Goal: Task Accomplishment & Management: Manage account settings

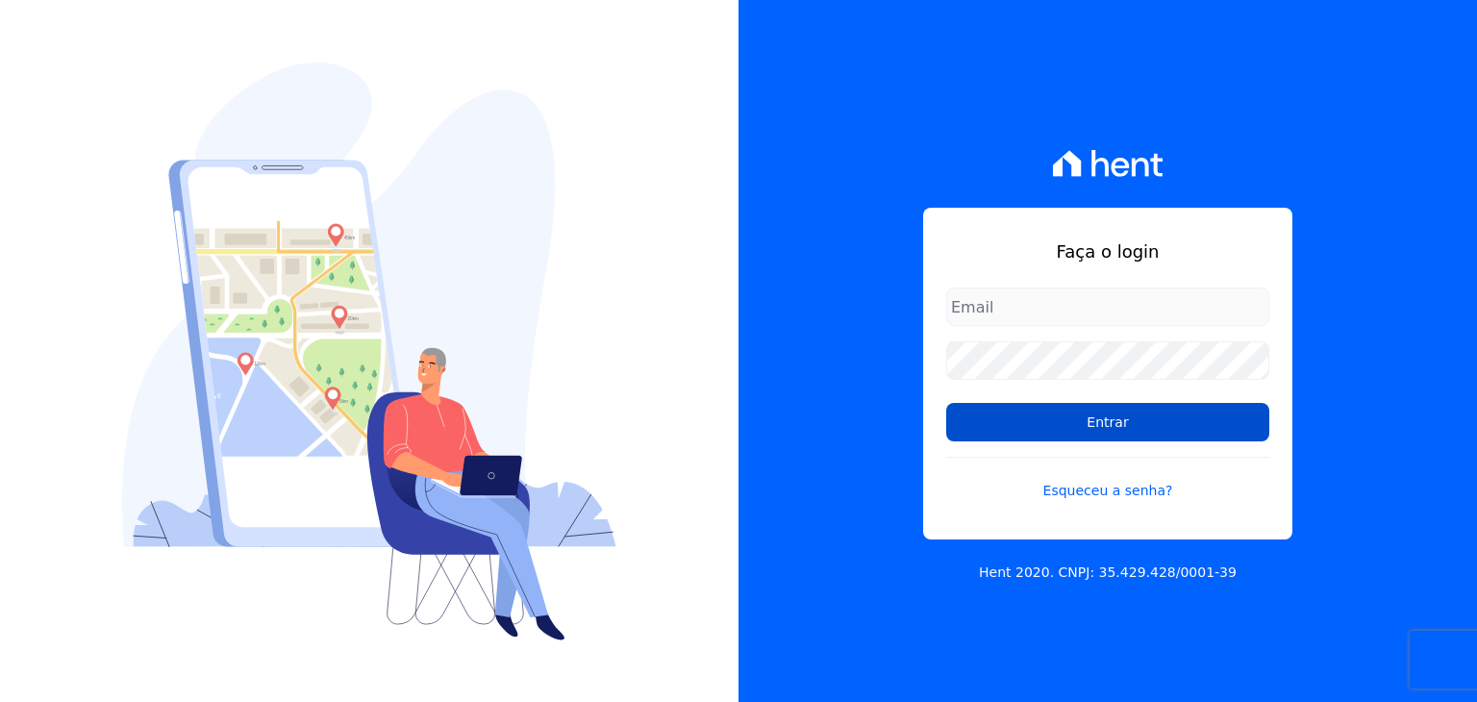
click at [984, 413] on input "Entrar" at bounding box center [1107, 422] width 323 height 38
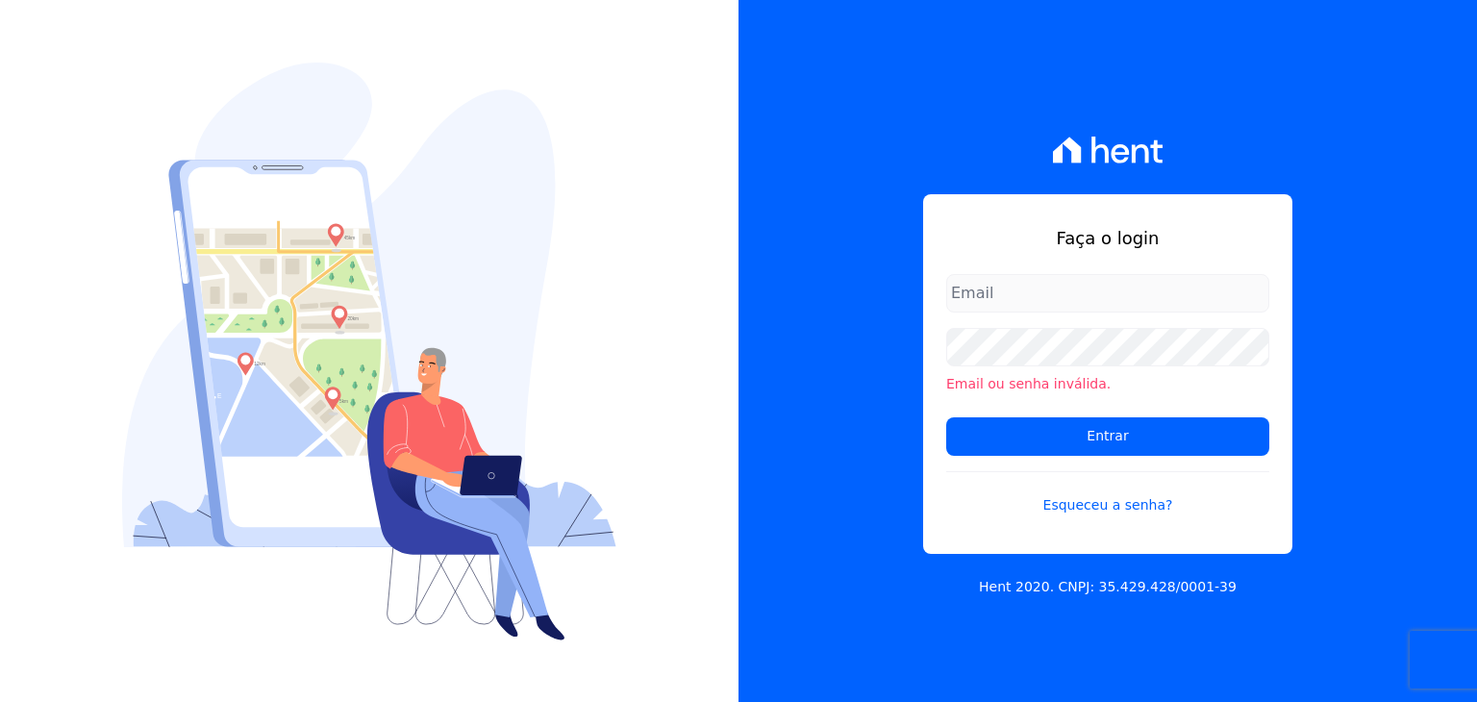
type input "[EMAIL_ADDRESS][DOMAIN_NAME]"
click at [1046, 455] on form "[EMAIL_ADDRESS][DOMAIN_NAME] Email ou senha inválida. Entrar Esqueceu a senha?" at bounding box center [1107, 406] width 323 height 264
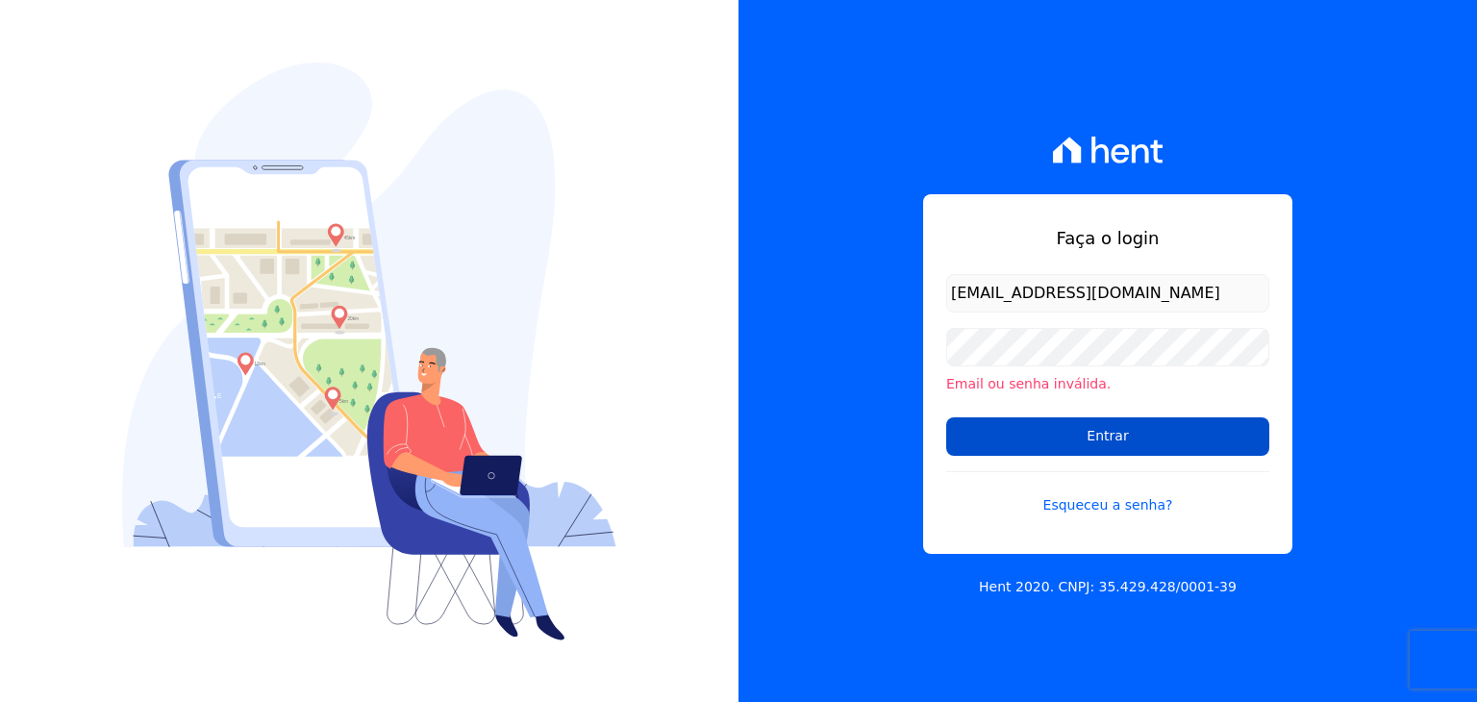
click at [1050, 443] on input "Entrar" at bounding box center [1107, 436] width 323 height 38
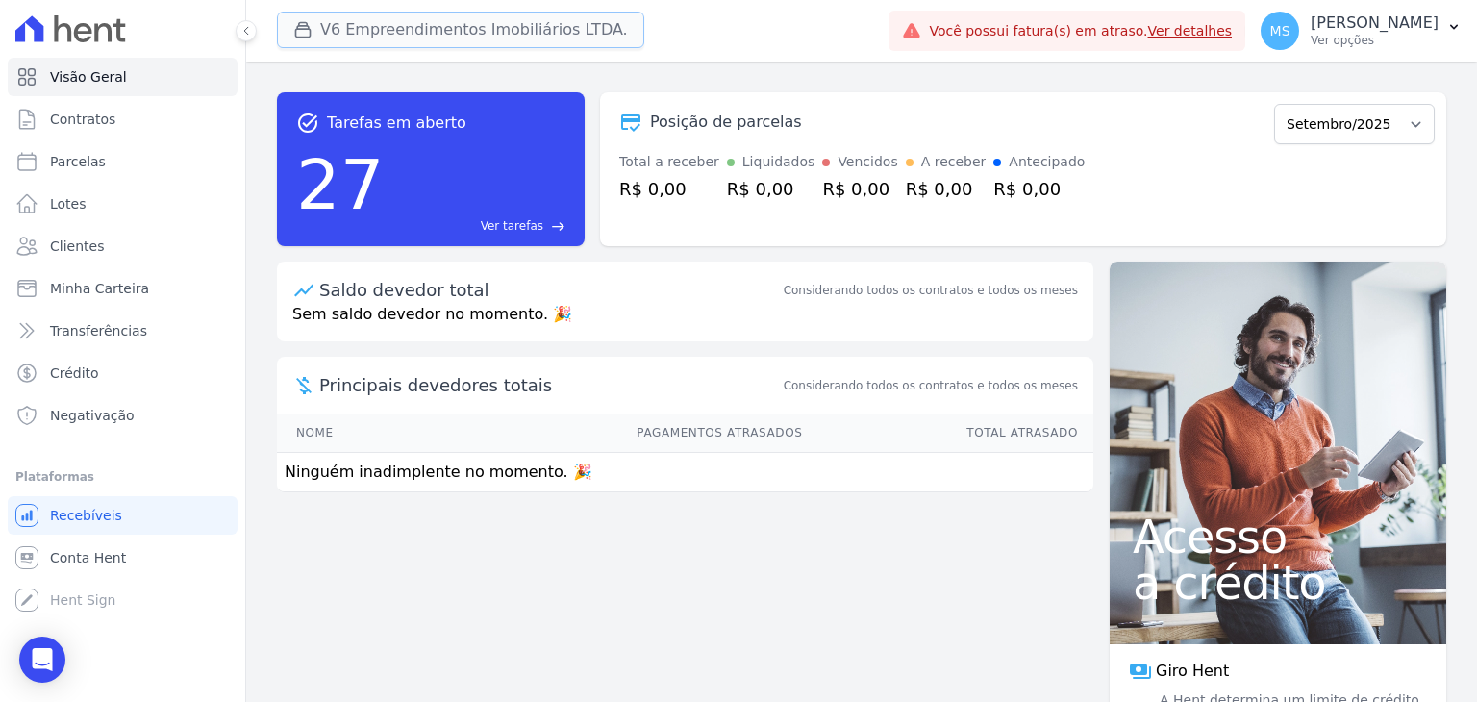
click at [419, 28] on button "V6 Empreendimentos Imobiliários LTDA." at bounding box center [460, 30] width 367 height 37
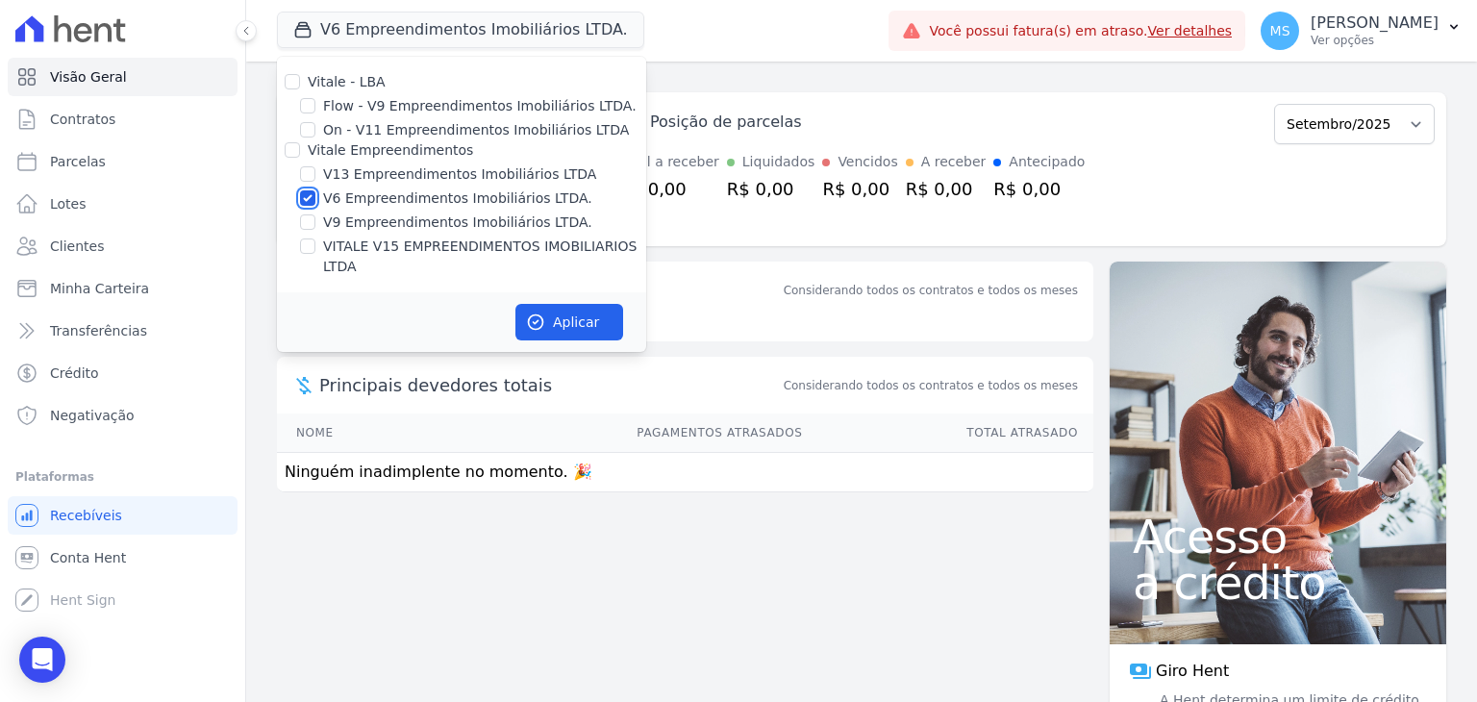
click at [302, 204] on input "V6 Empreendimentos Imobiliários LTDA." at bounding box center [307, 197] width 15 height 15
checkbox input "false"
click at [311, 234] on div "Vitale - LBA Flow - V9 Empreendimentos Imobiliários LTDA. On - V11 Empreendimen…" at bounding box center [461, 175] width 369 height 236
click at [313, 244] on input "VITALE V15 EMPREENDIMENTOS IMOBILIARIOS LTDA" at bounding box center [307, 246] width 15 height 15
checkbox input "true"
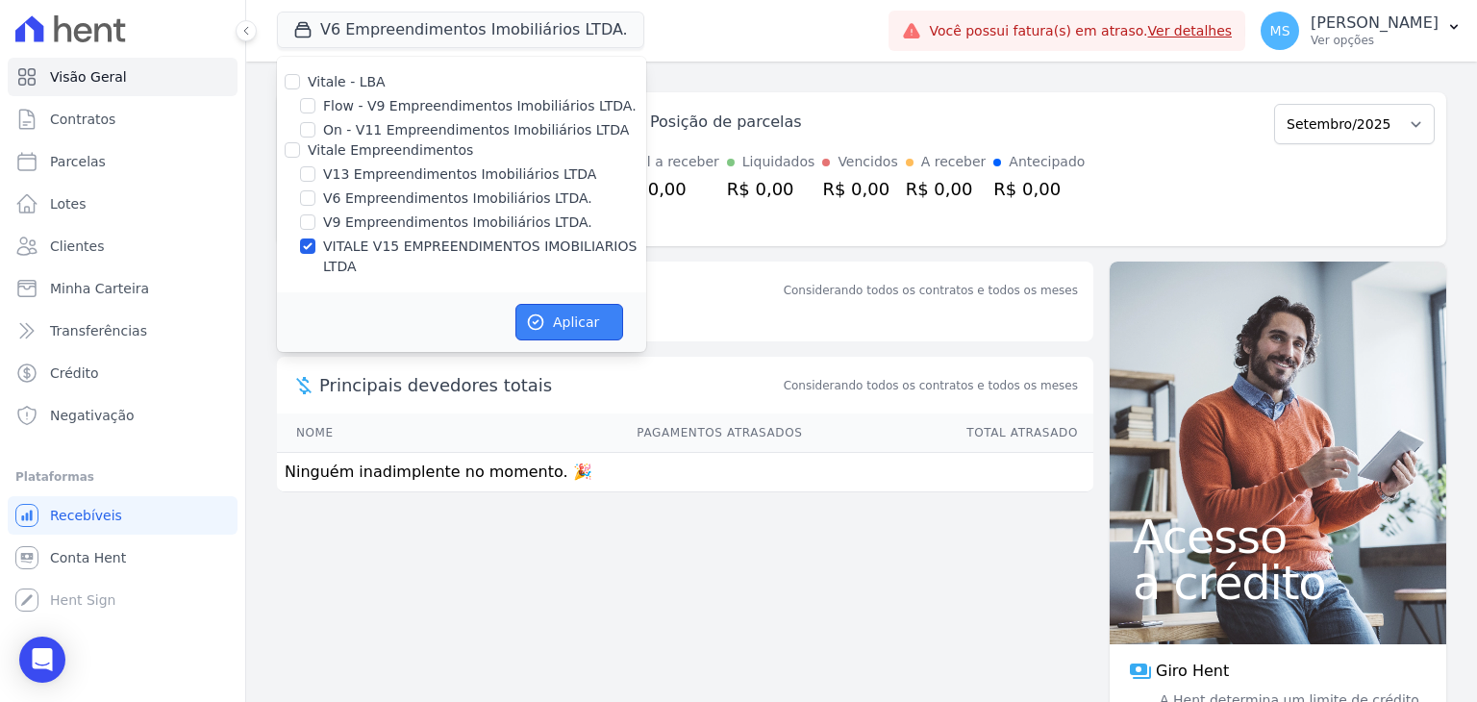
click at [559, 304] on button "Aplicar" at bounding box center [570, 322] width 108 height 37
click at [92, 239] on span "Clientes" at bounding box center [77, 246] width 54 height 19
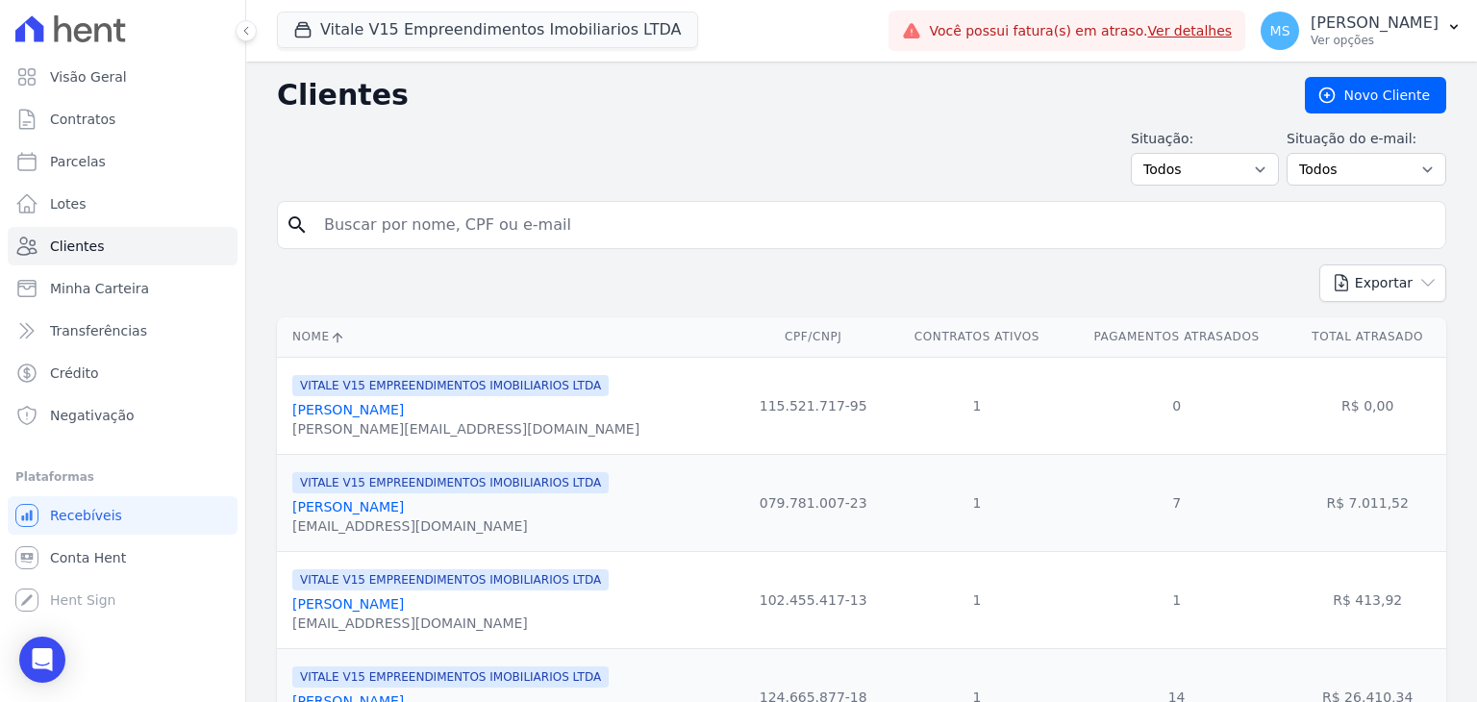
click at [461, 226] on input "search" at bounding box center [875, 225] width 1125 height 38
type input "yan ponte"
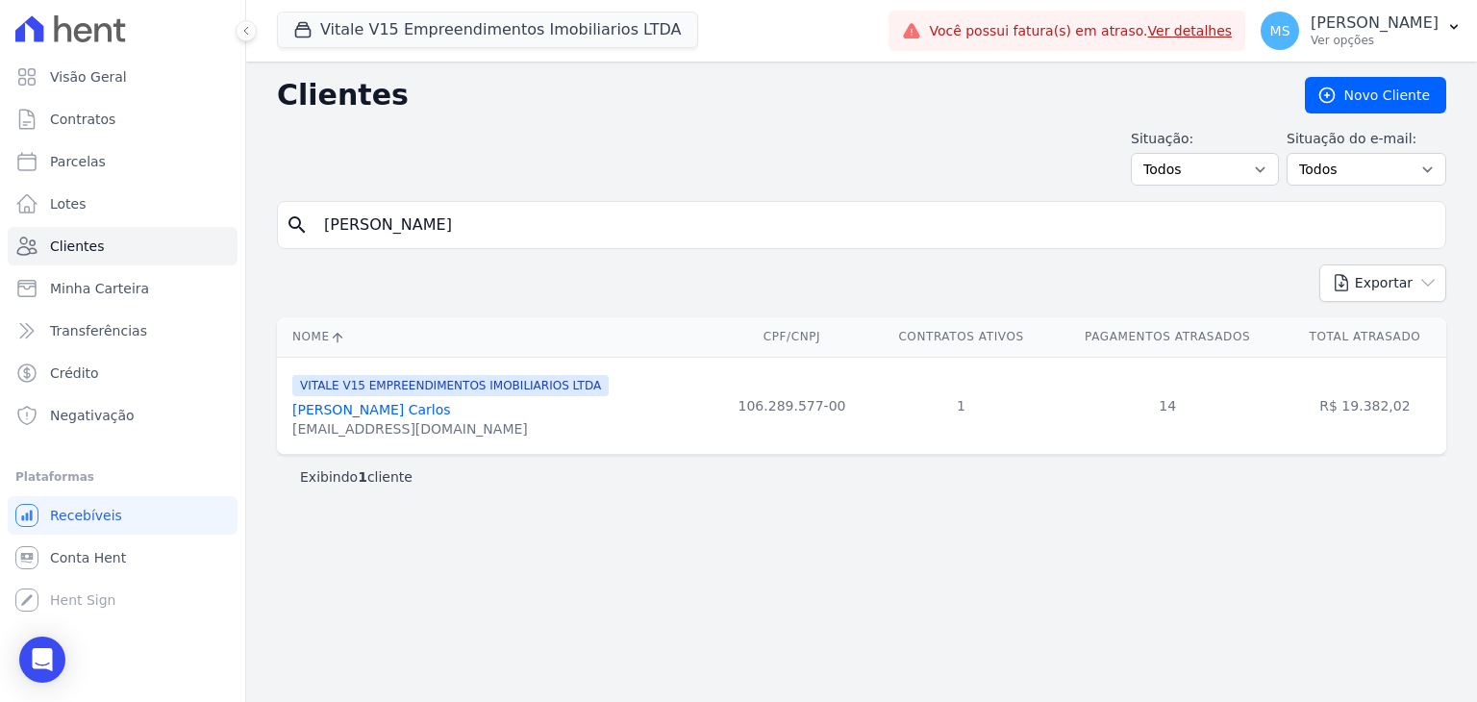
click at [373, 410] on link "Yan Ponte Carlos" at bounding box center [371, 409] width 159 height 15
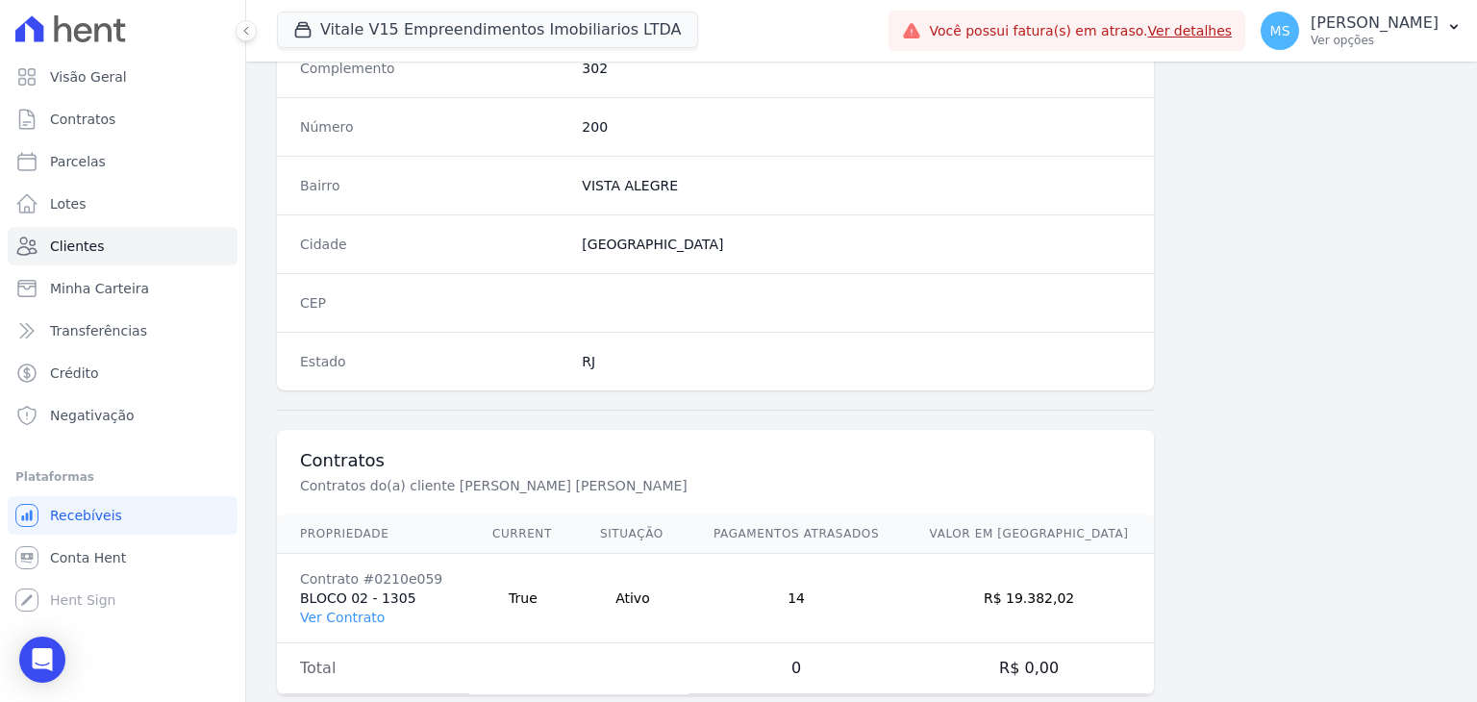
scroll to position [1092, 0]
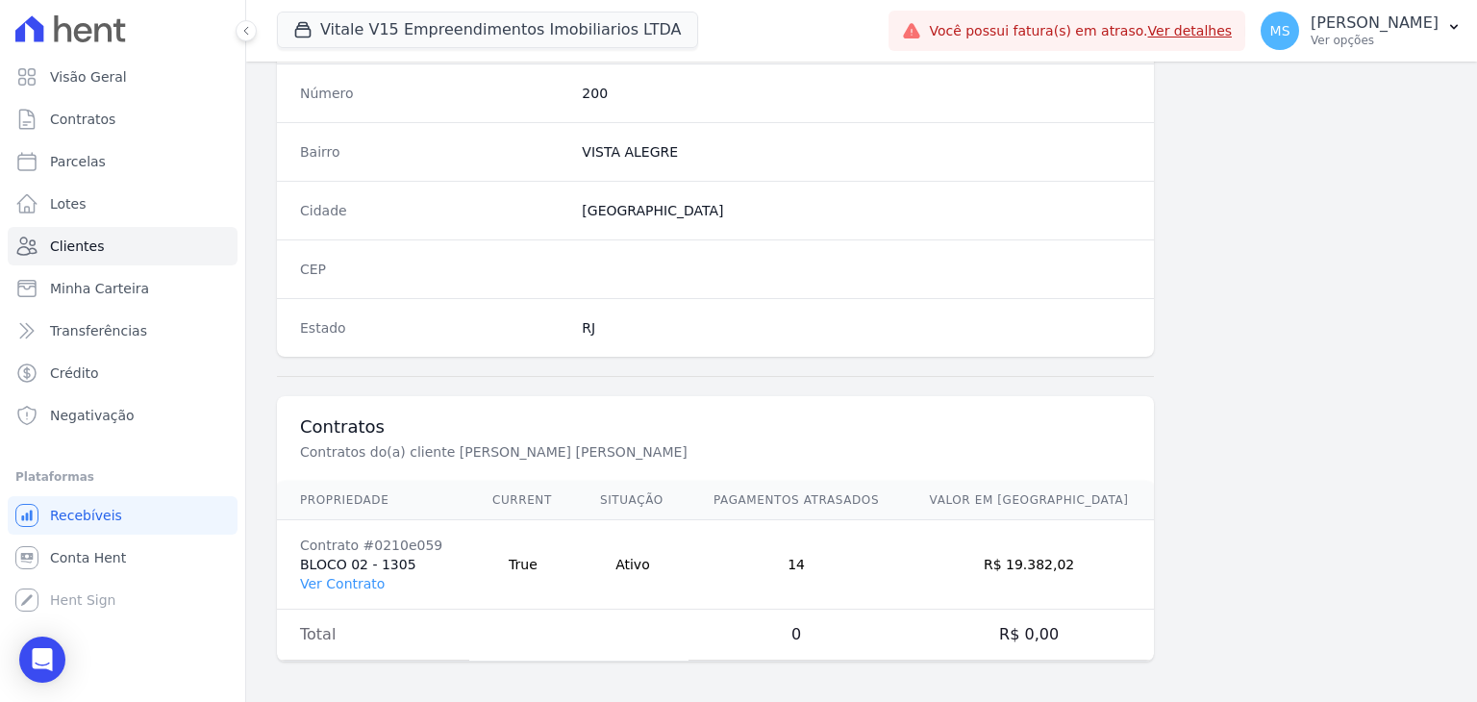
click at [375, 590] on td "Contrato #0210e059 BLOCO 02 - 1305 Ver Contrato" at bounding box center [373, 564] width 192 height 89
click at [358, 576] on link "Ver Contrato" at bounding box center [342, 583] width 85 height 15
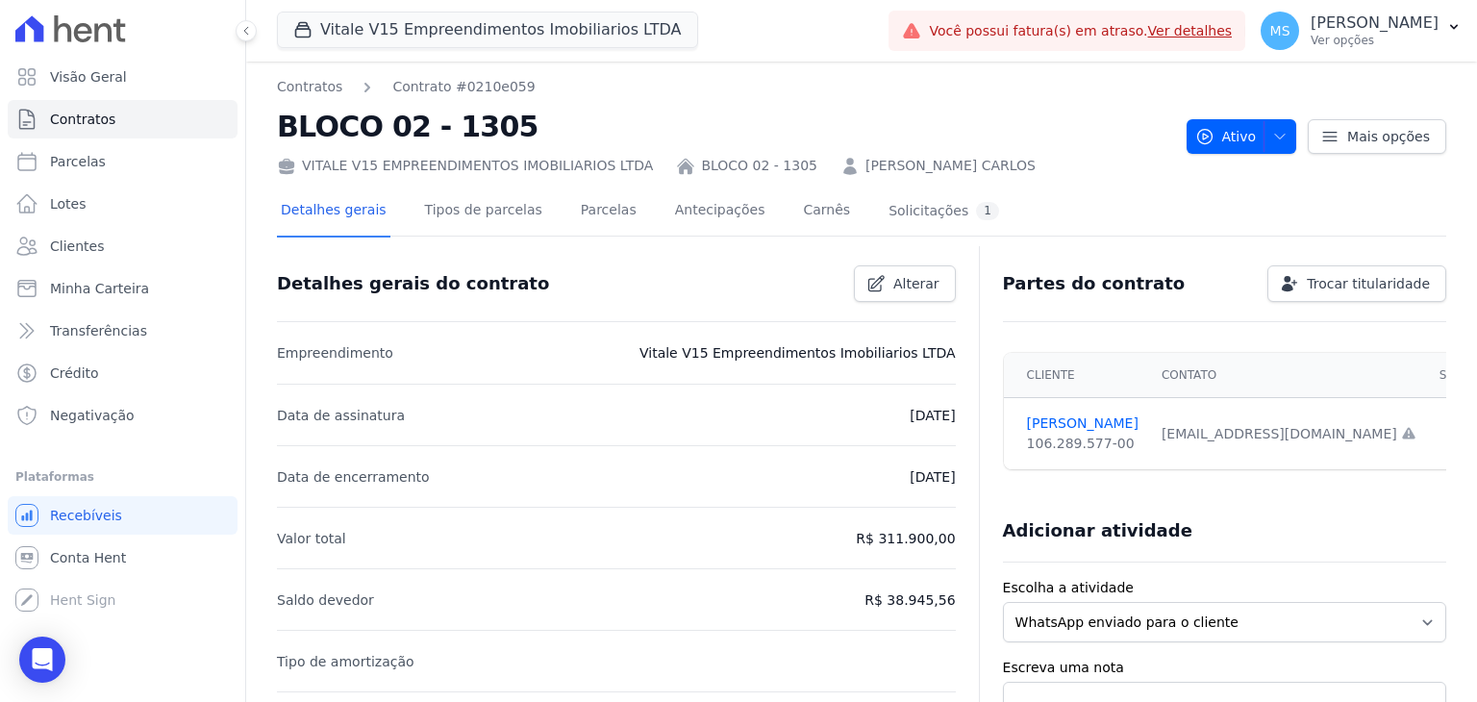
click at [550, 228] on div "Detalhes gerais Tipos de parcelas Parcelas Antecipações Carnês Solicitações 1" at bounding box center [640, 212] width 726 height 51
click at [577, 224] on link "Parcelas" at bounding box center [608, 212] width 63 height 51
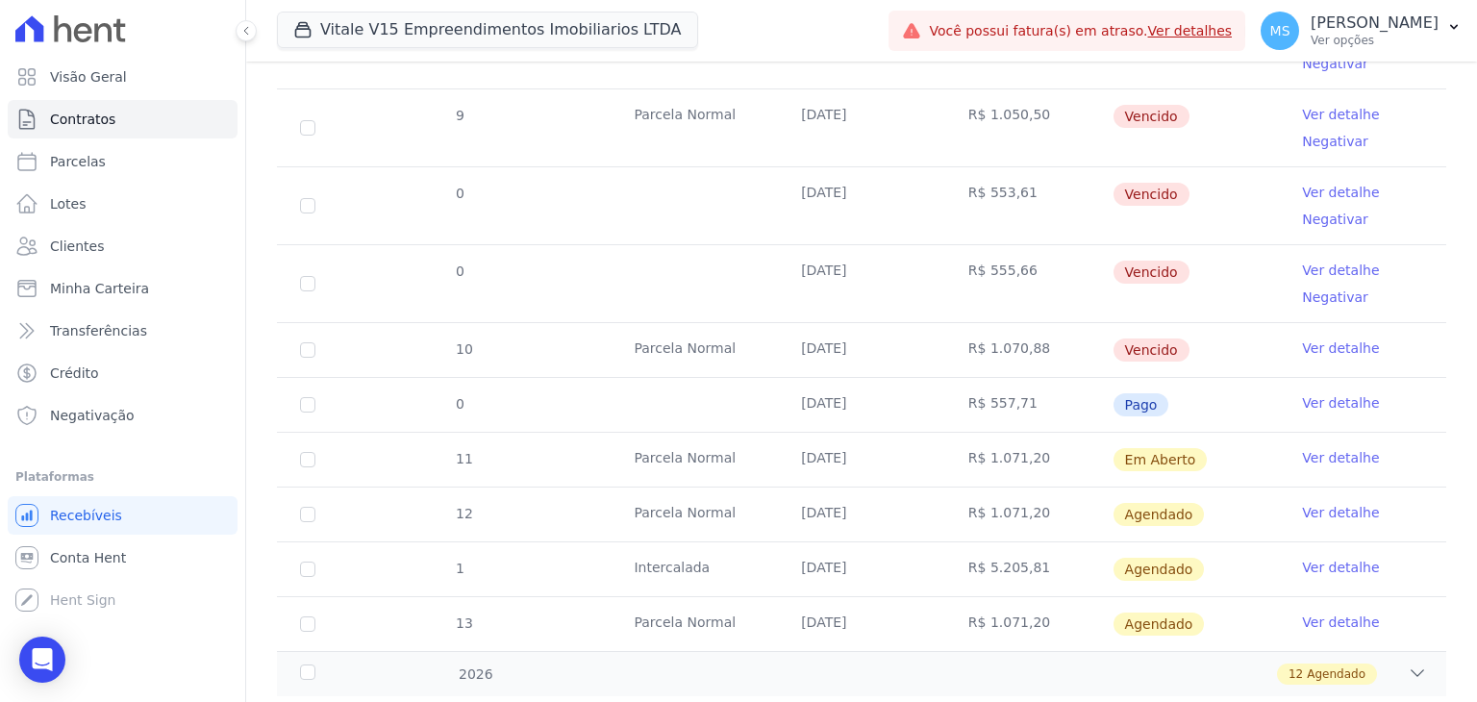
scroll to position [1009, 0]
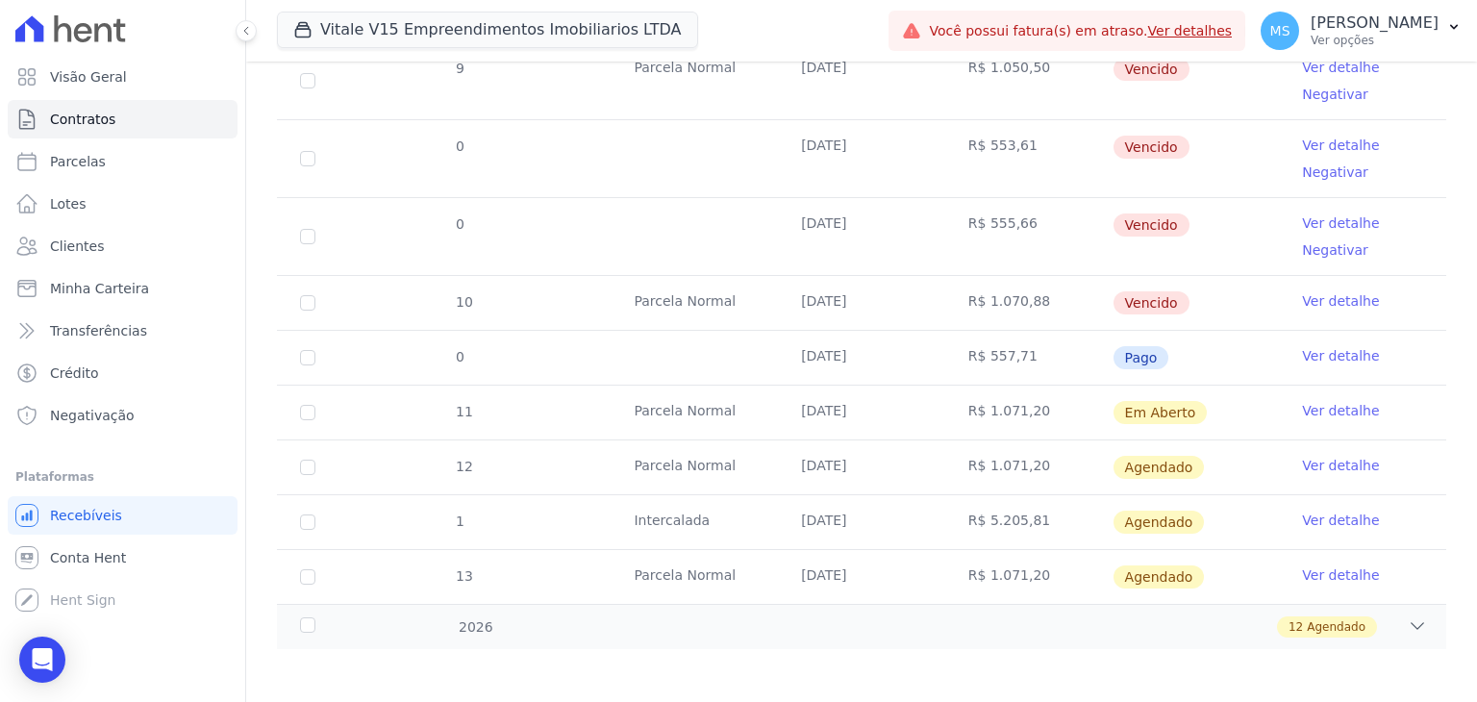
click at [1332, 292] on link "Ver detalhe" at bounding box center [1340, 300] width 77 height 19
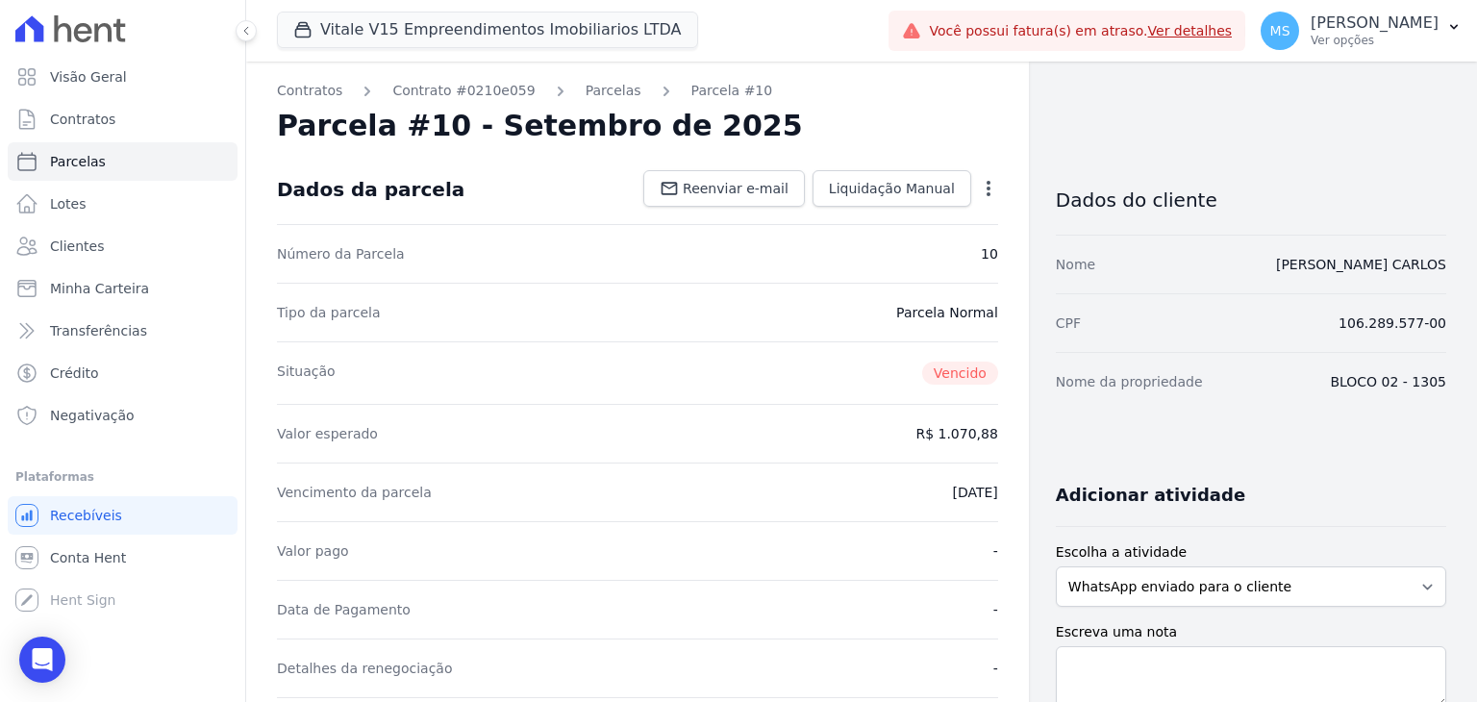
click at [979, 180] on icon "button" at bounding box center [988, 188] width 19 height 19
click at [908, 251] on link "Cancelar Cobrança" at bounding box center [905, 249] width 169 height 35
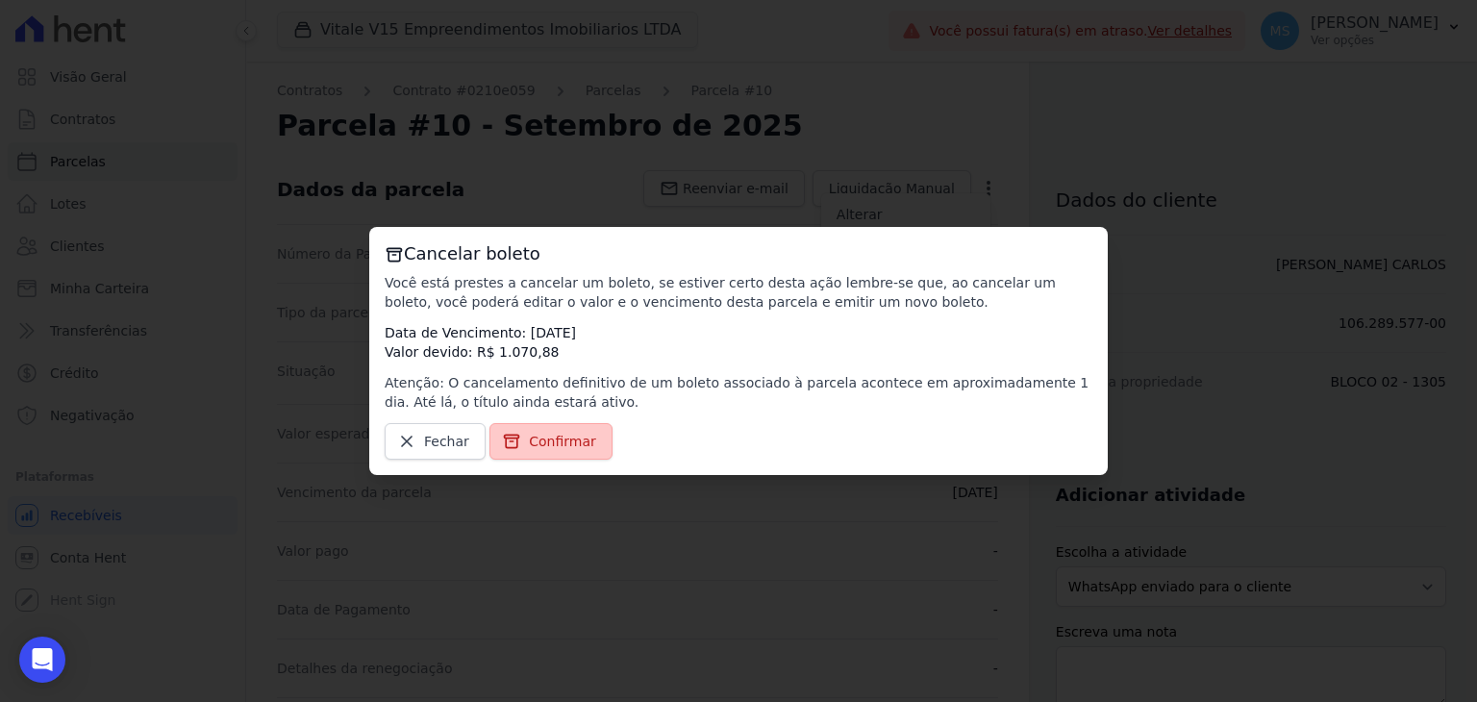
click at [542, 455] on link "Confirmar" at bounding box center [551, 441] width 123 height 37
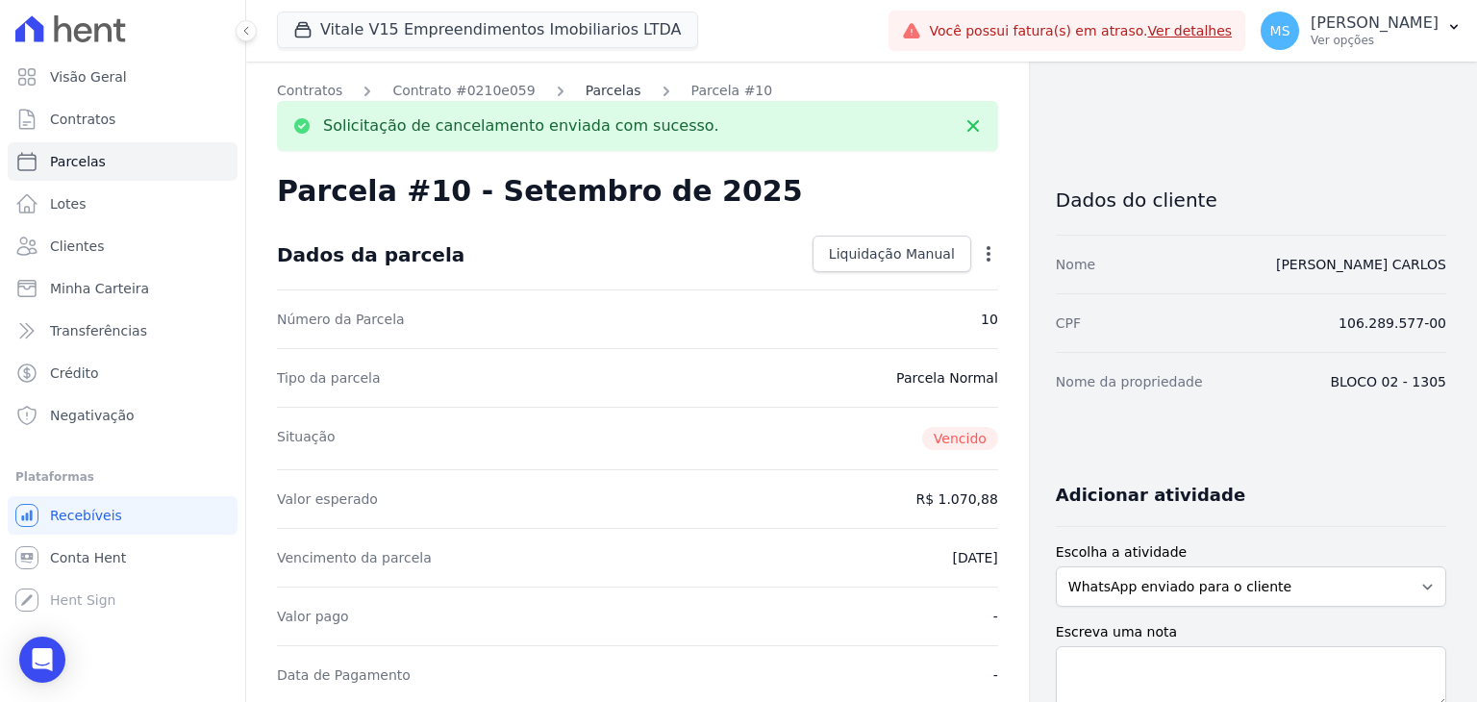
click at [586, 81] on link "Parcelas" at bounding box center [614, 91] width 56 height 20
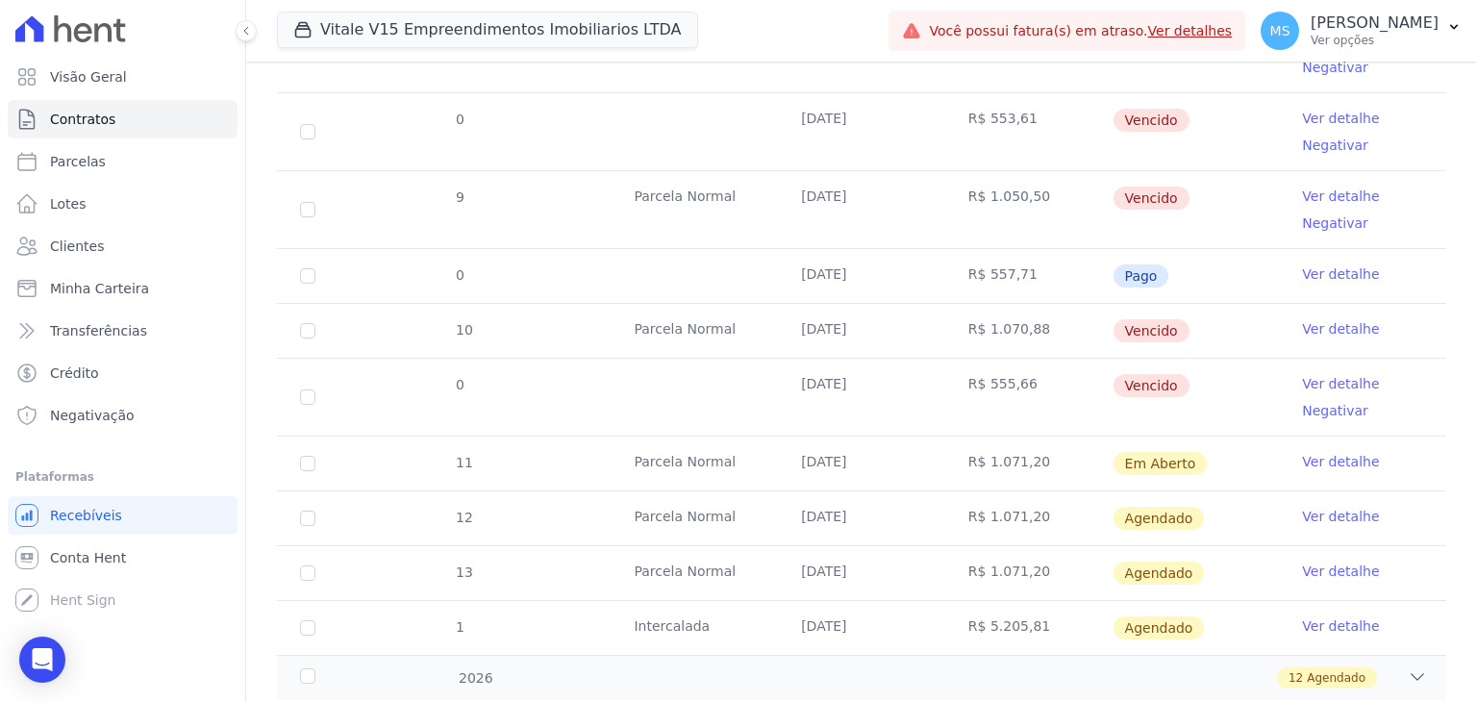
scroll to position [962, 0]
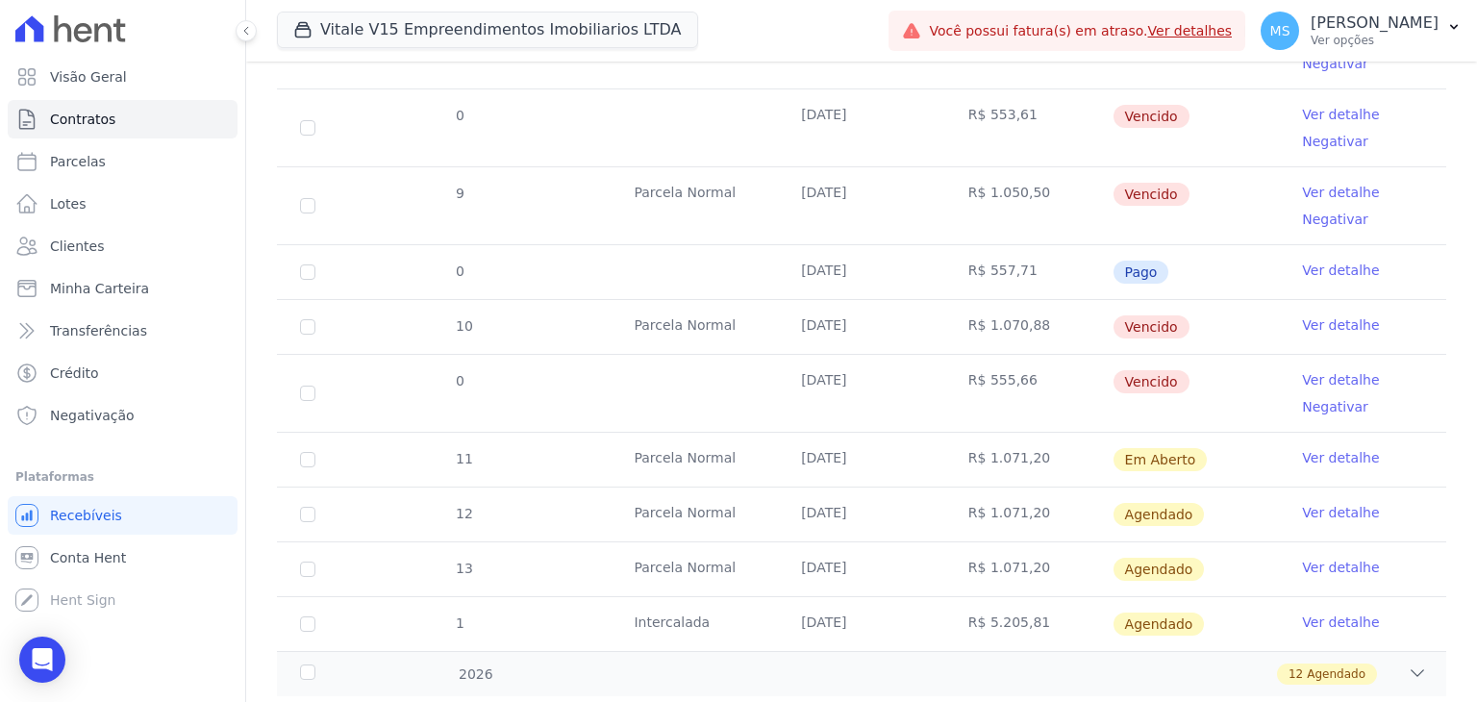
click at [1308, 453] on link "Ver detalhe" at bounding box center [1340, 457] width 77 height 19
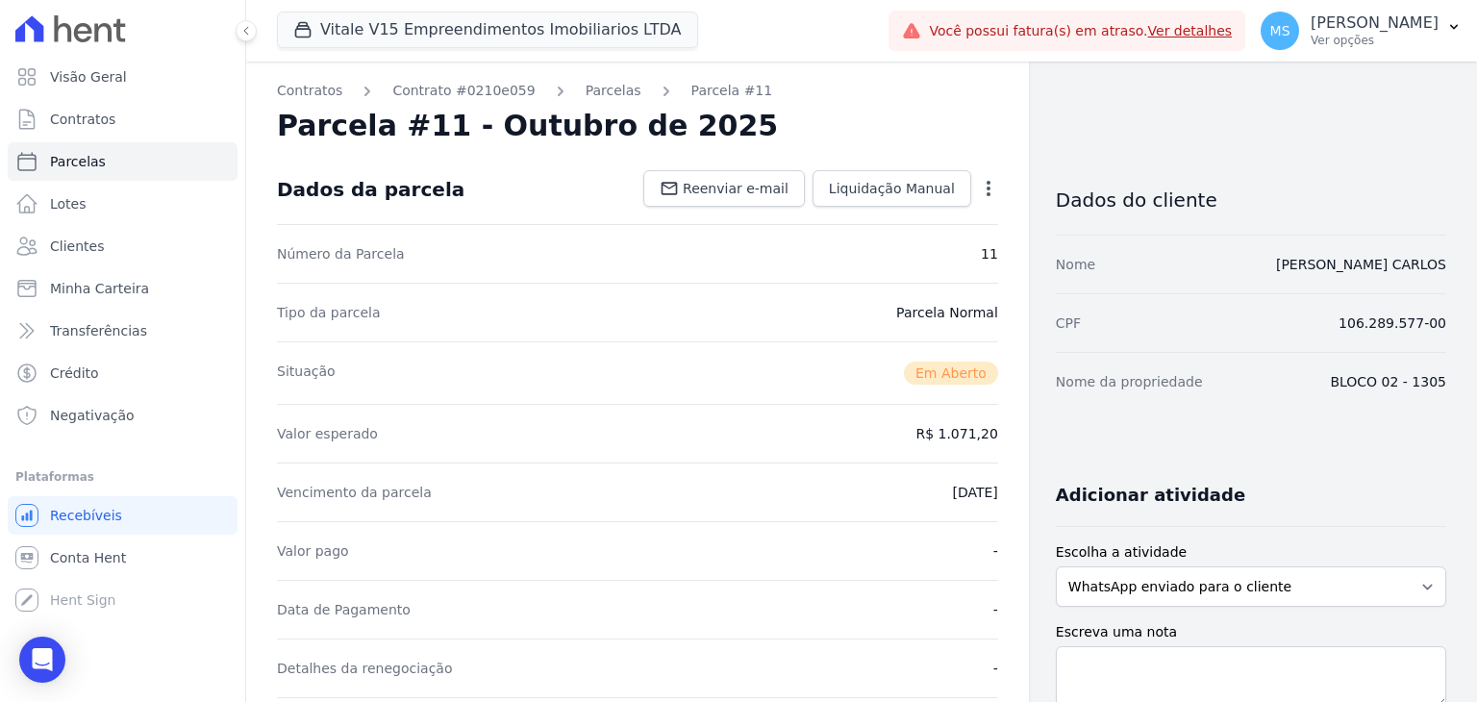
click at [979, 185] on icon "button" at bounding box center [988, 188] width 19 height 19
click at [900, 255] on link "Cancelar Cobrança" at bounding box center [905, 249] width 169 height 35
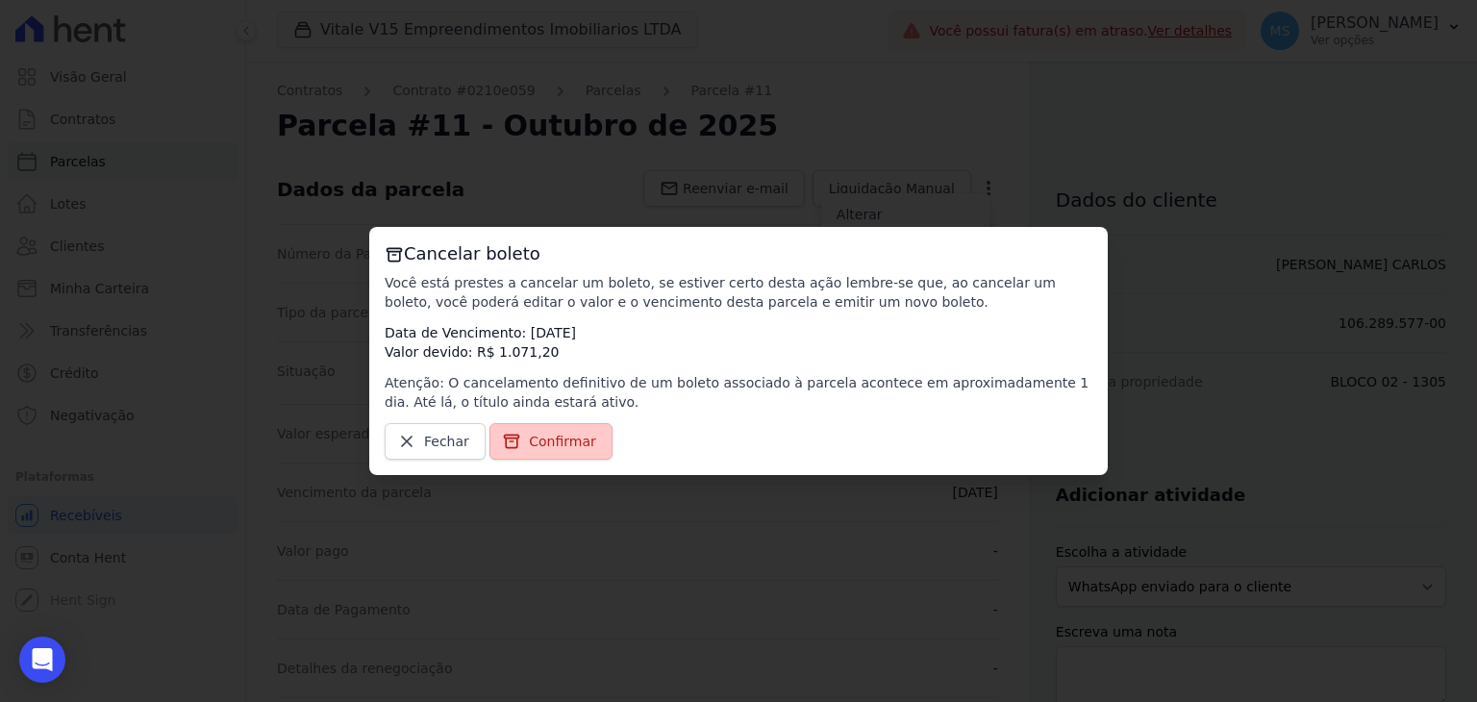
click at [553, 449] on span "Confirmar" at bounding box center [562, 441] width 67 height 19
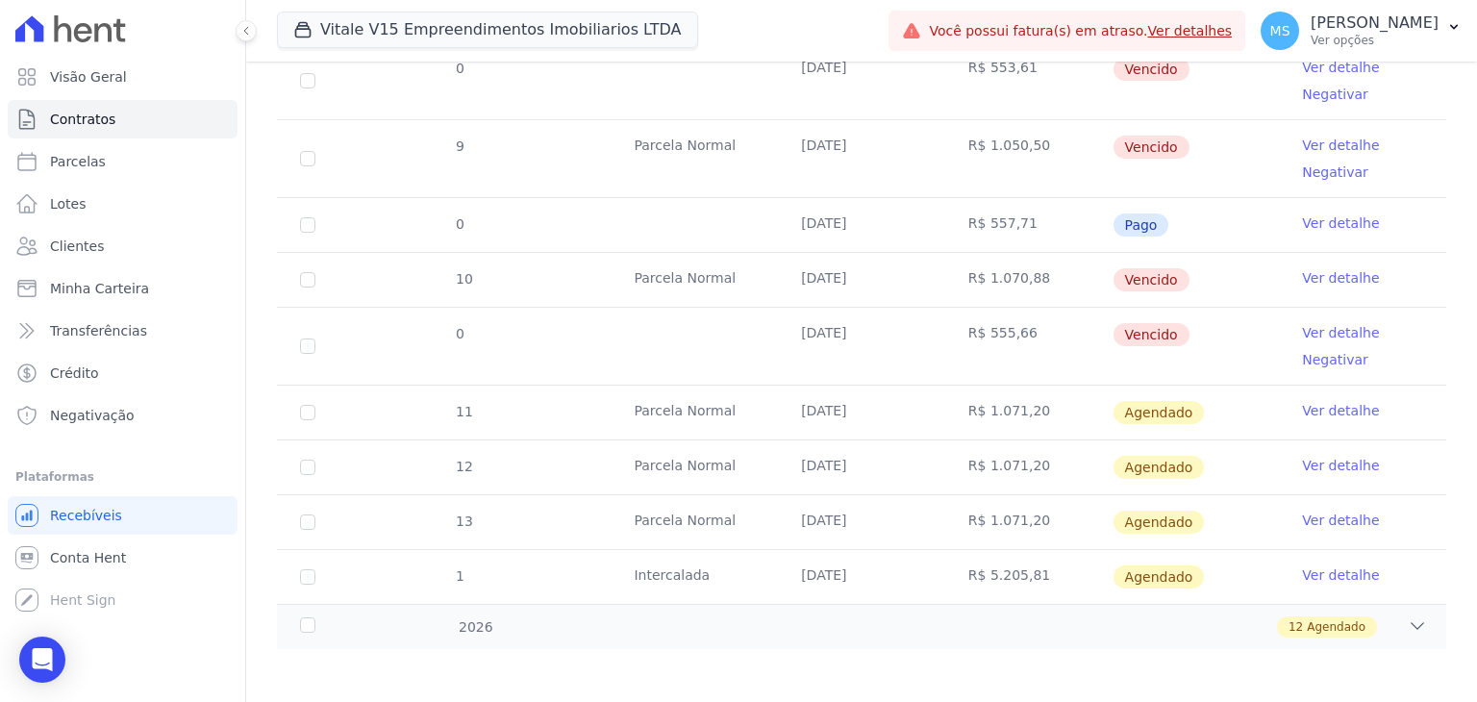
scroll to position [913, 0]
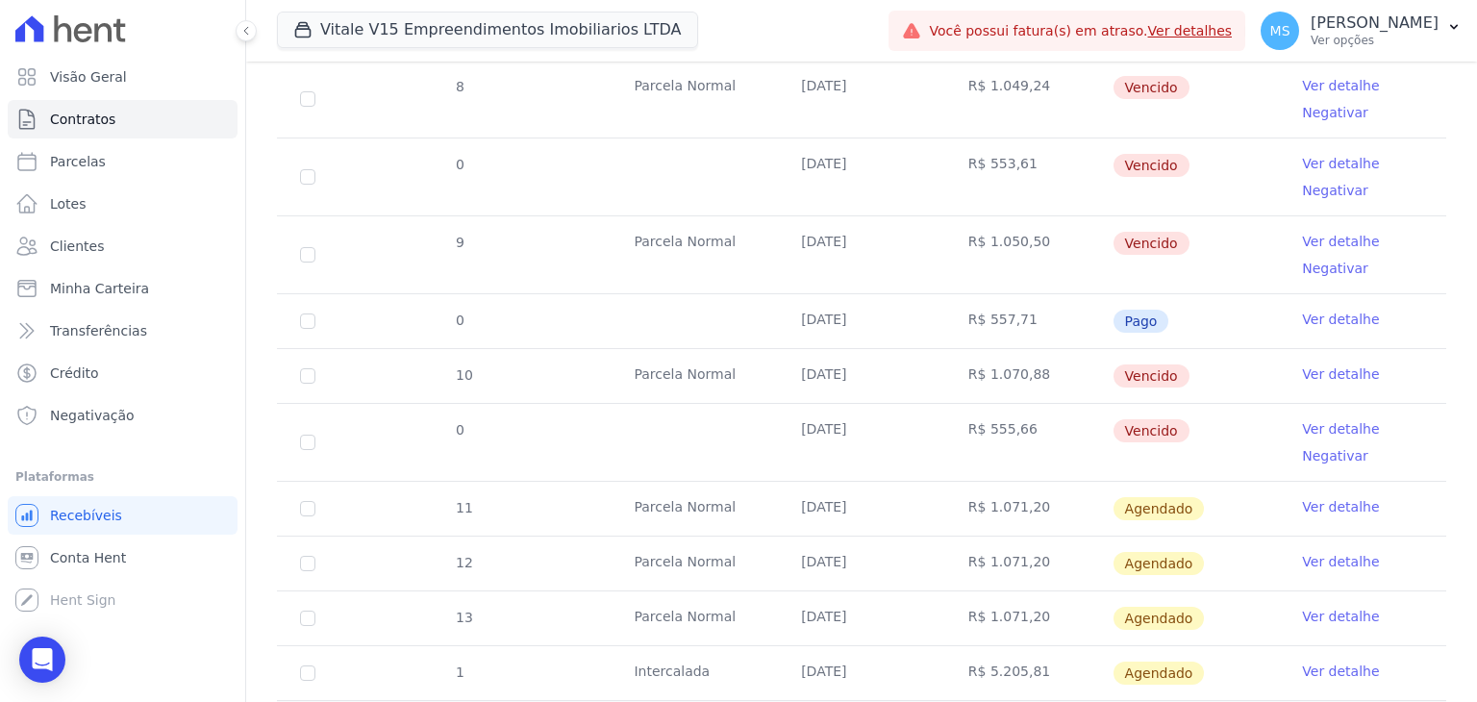
click at [1318, 320] on link "Ver detalhe" at bounding box center [1340, 319] width 77 height 19
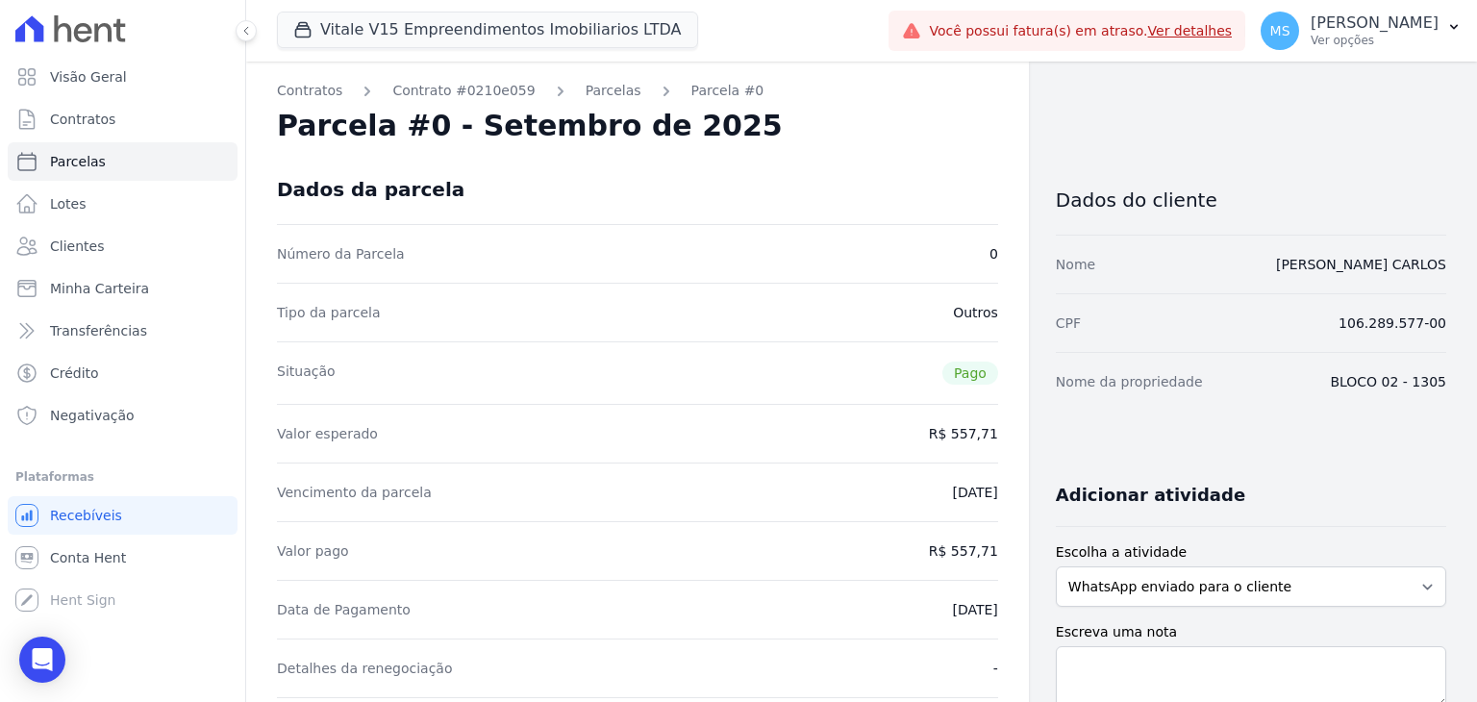
scroll to position [289, 0]
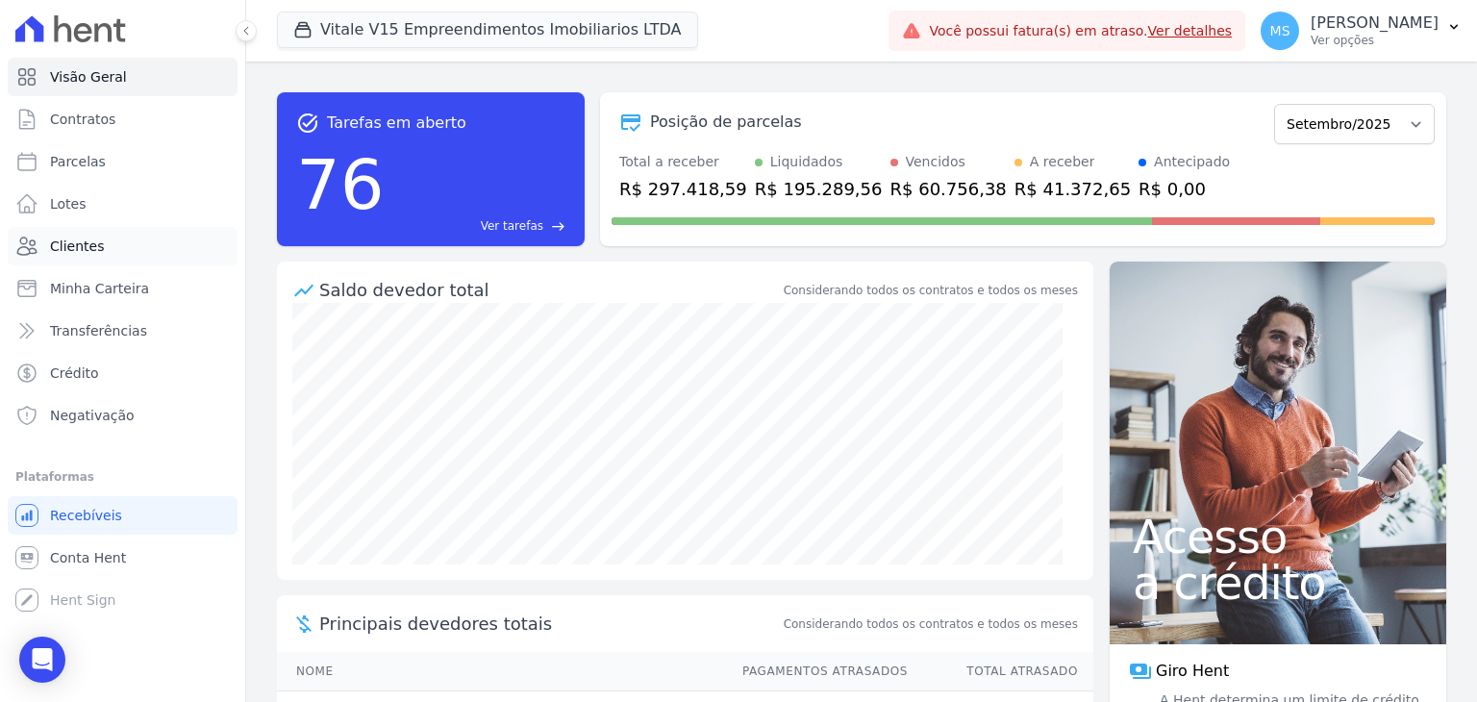
click at [76, 243] on span "Clientes" at bounding box center [77, 246] width 54 height 19
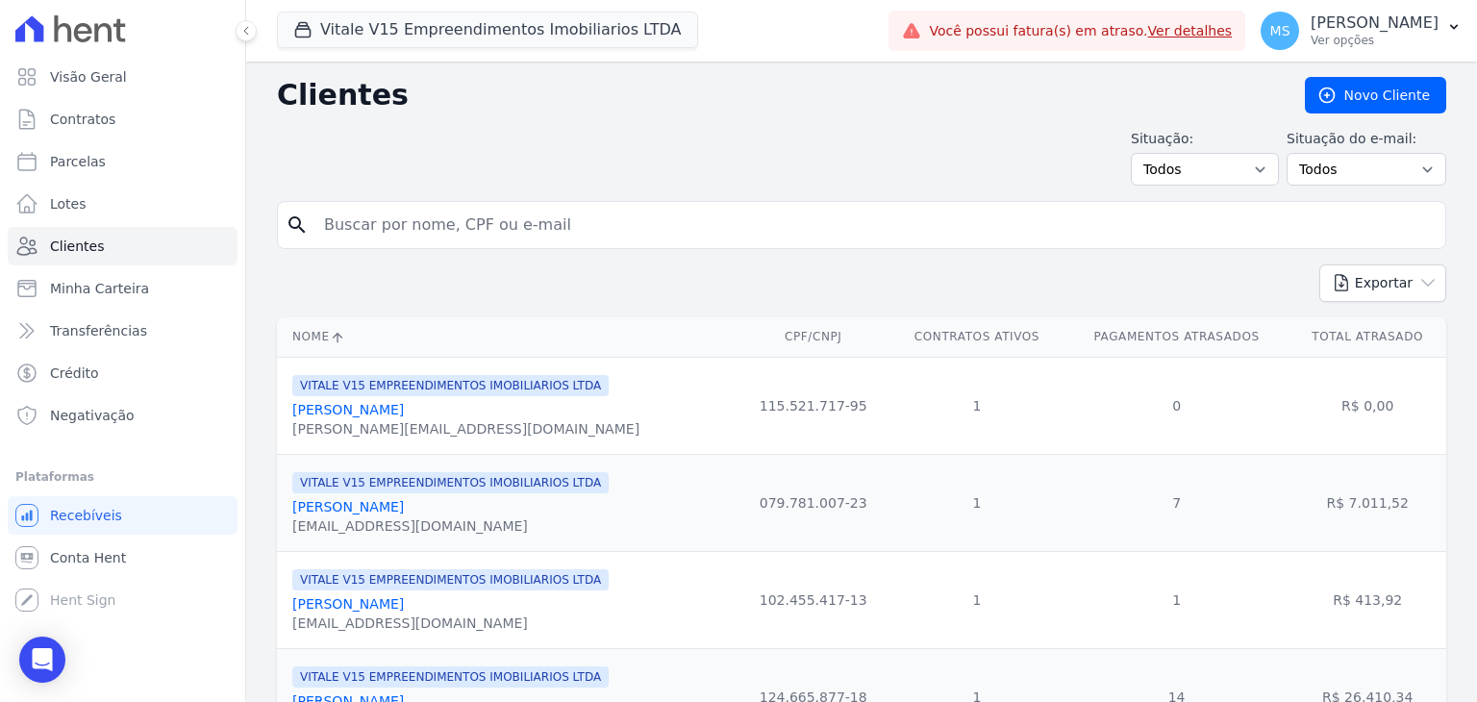
click at [389, 232] on input "search" at bounding box center [875, 225] width 1125 height 38
type input "[PERSON_NAME]"
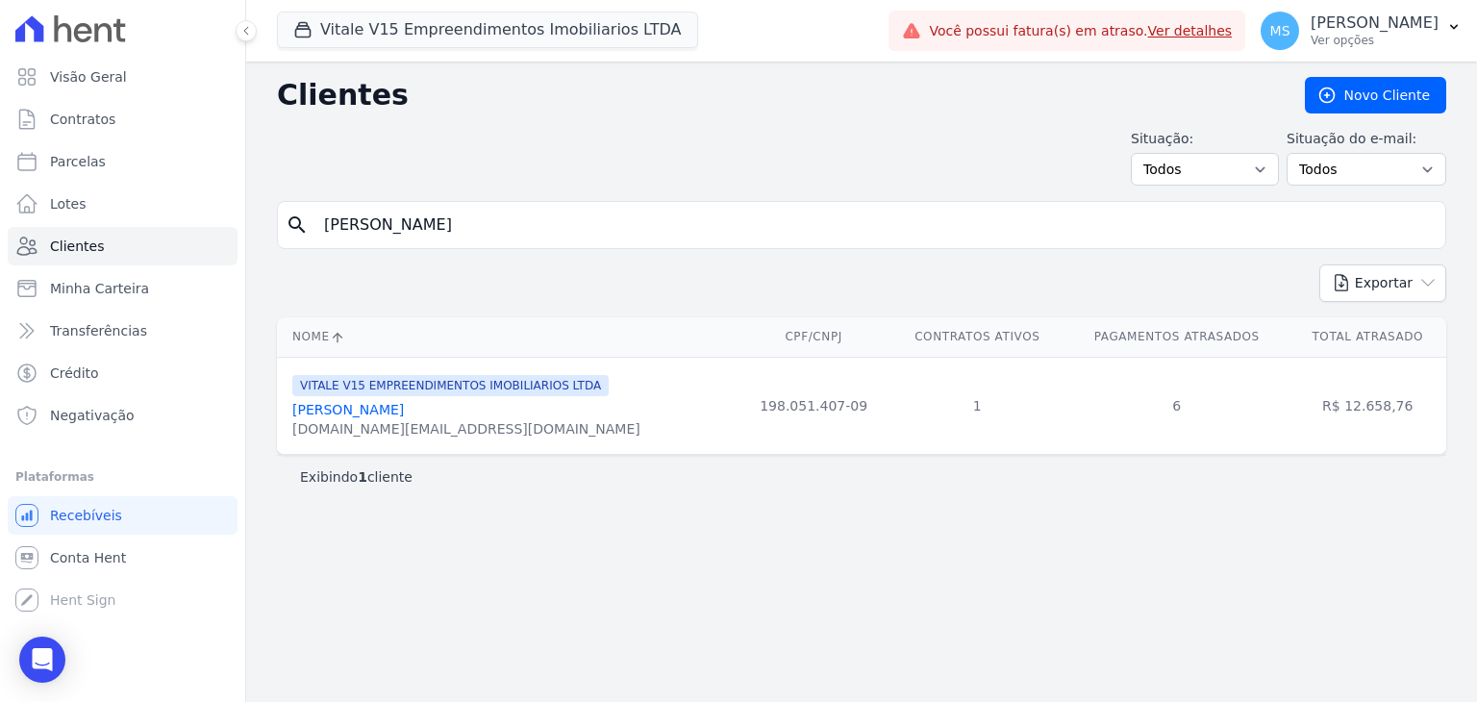
click at [352, 413] on link "[PERSON_NAME]" at bounding box center [348, 409] width 112 height 15
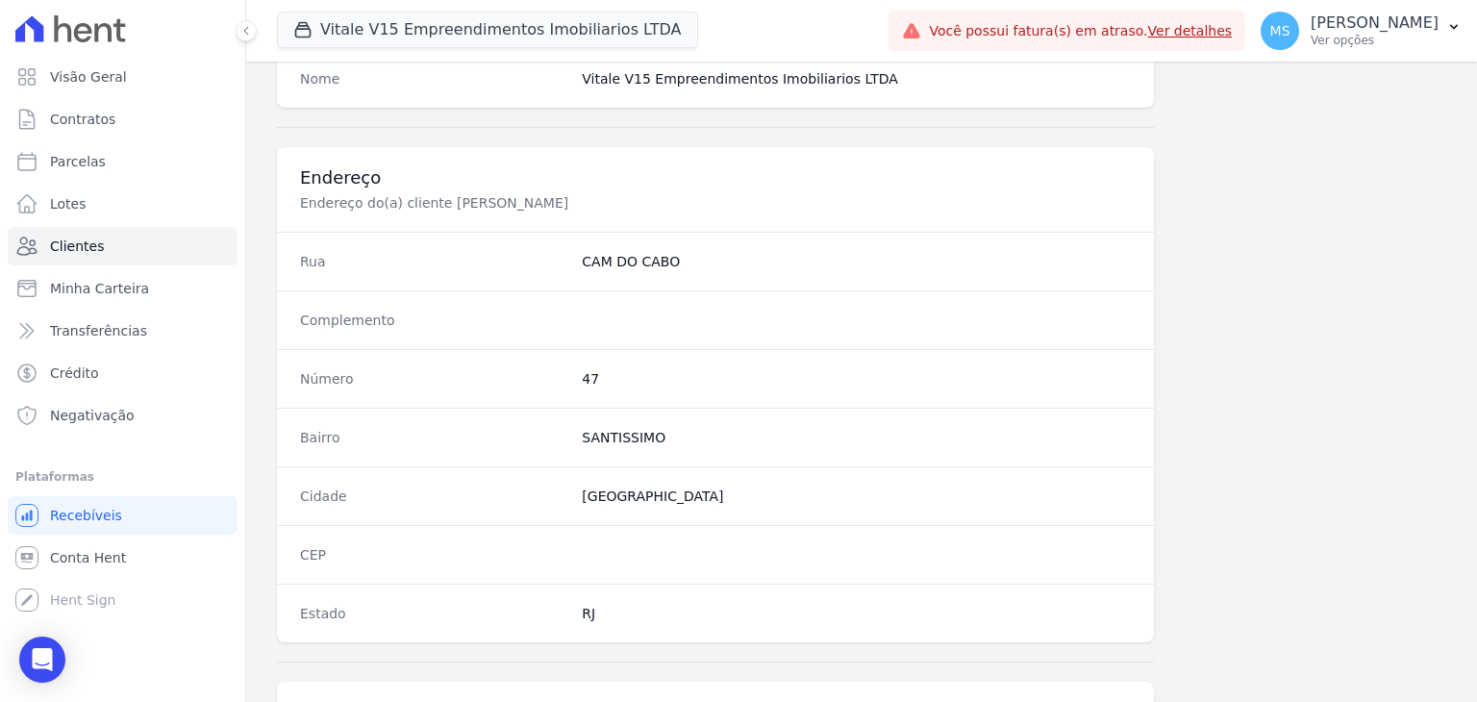
scroll to position [1092, 0]
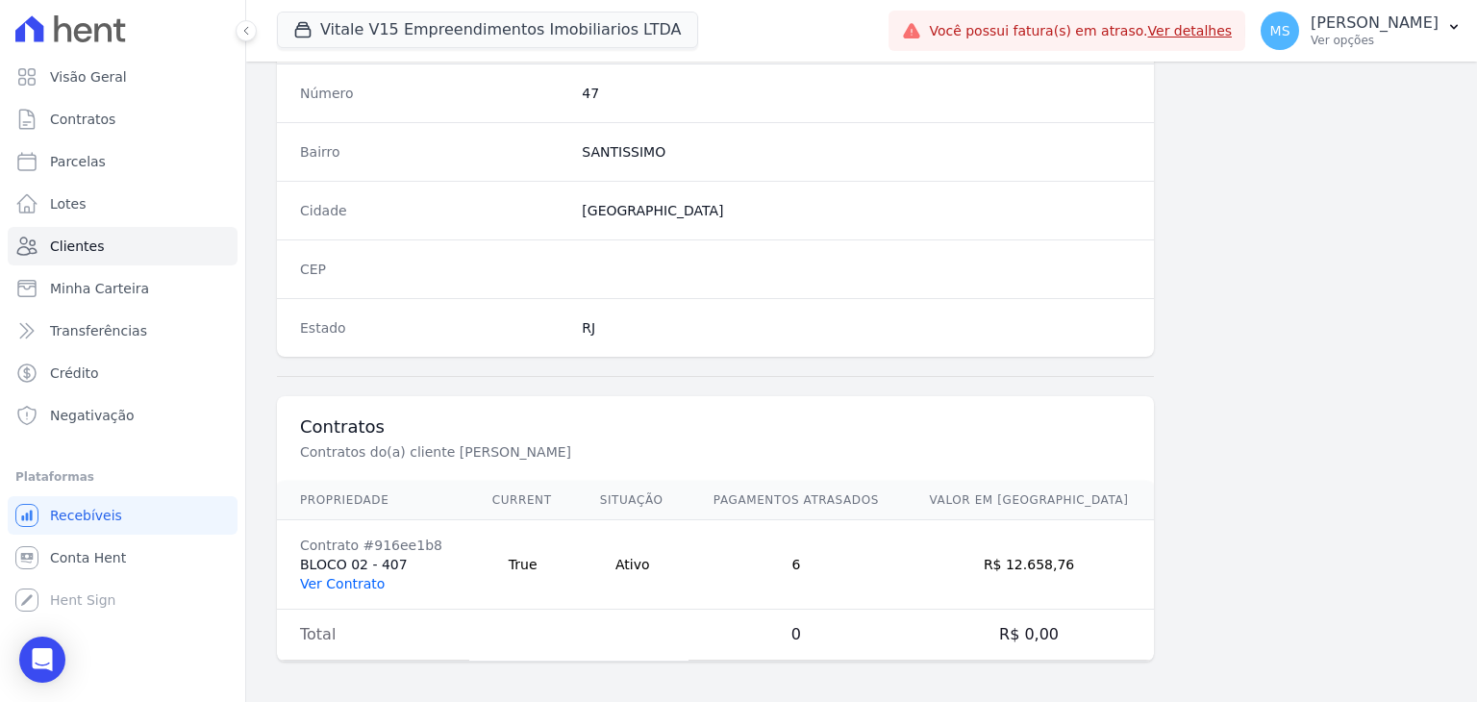
click at [355, 582] on link "Ver Contrato" at bounding box center [342, 583] width 85 height 15
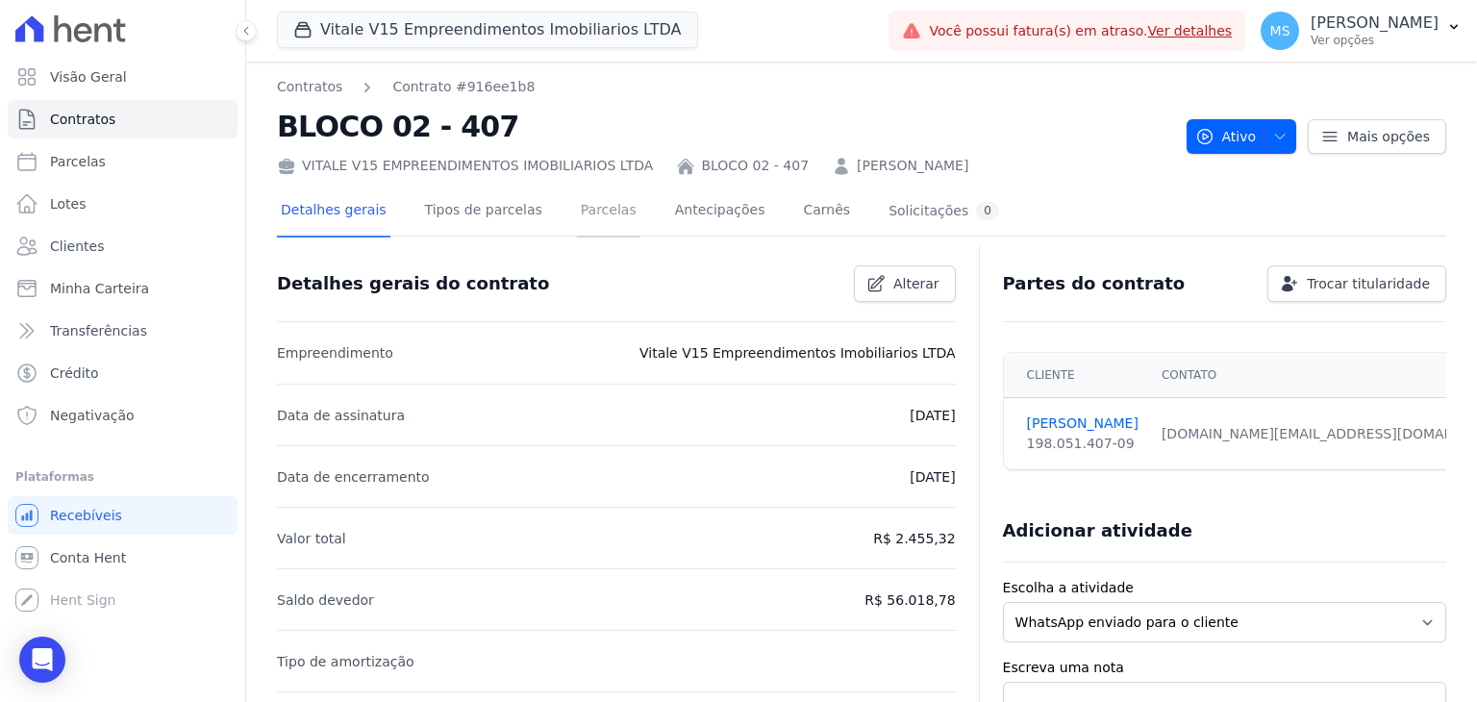
click at [579, 214] on link "Parcelas" at bounding box center [608, 212] width 63 height 51
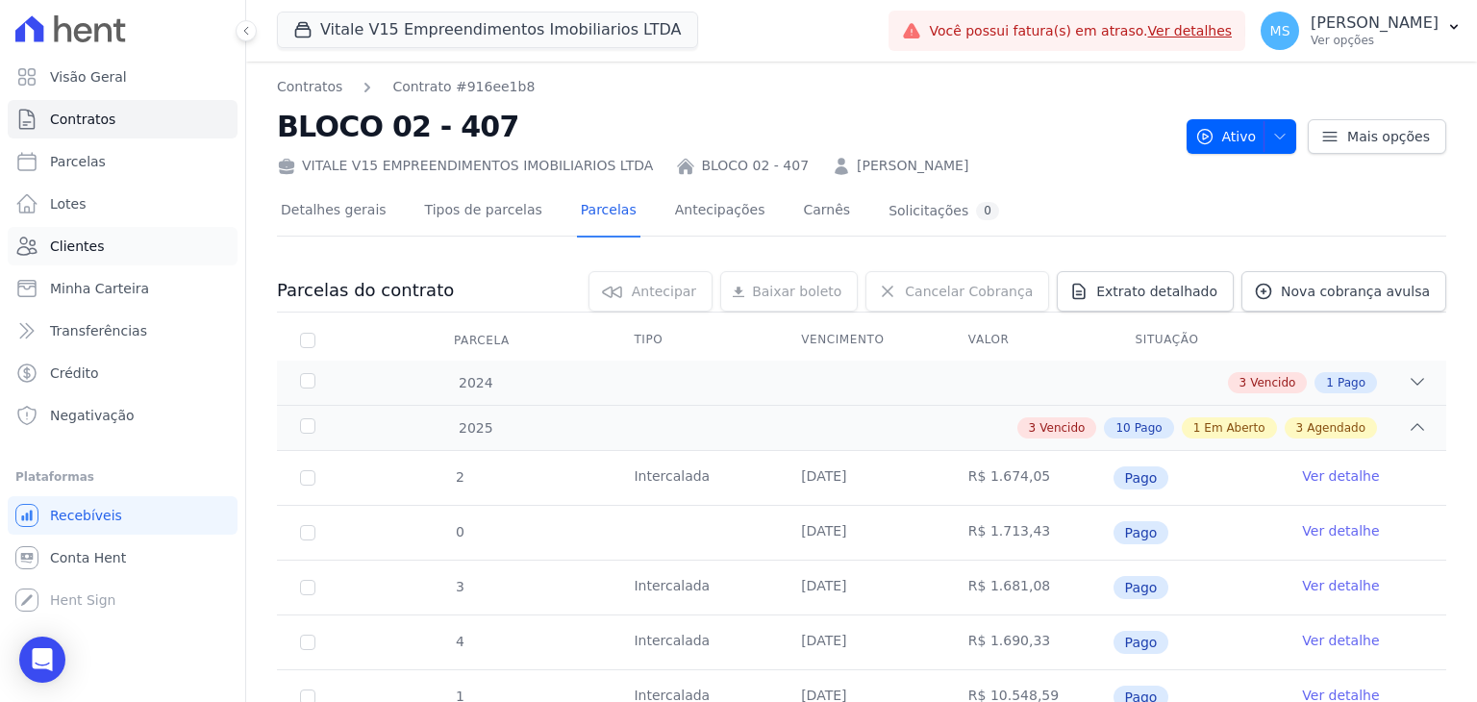
click at [77, 246] on span "Clientes" at bounding box center [77, 246] width 54 height 19
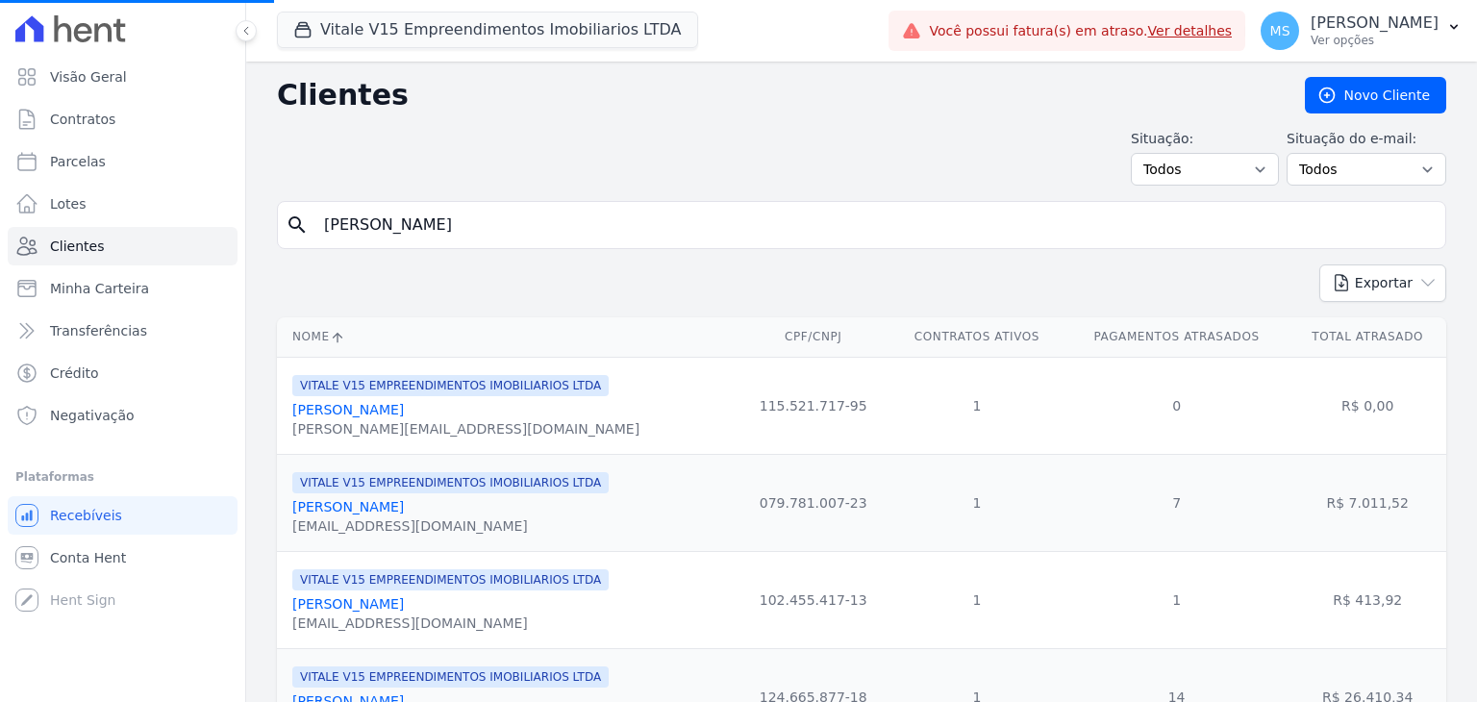
click at [530, 223] on input "[PERSON_NAME]" at bounding box center [875, 225] width 1125 height 38
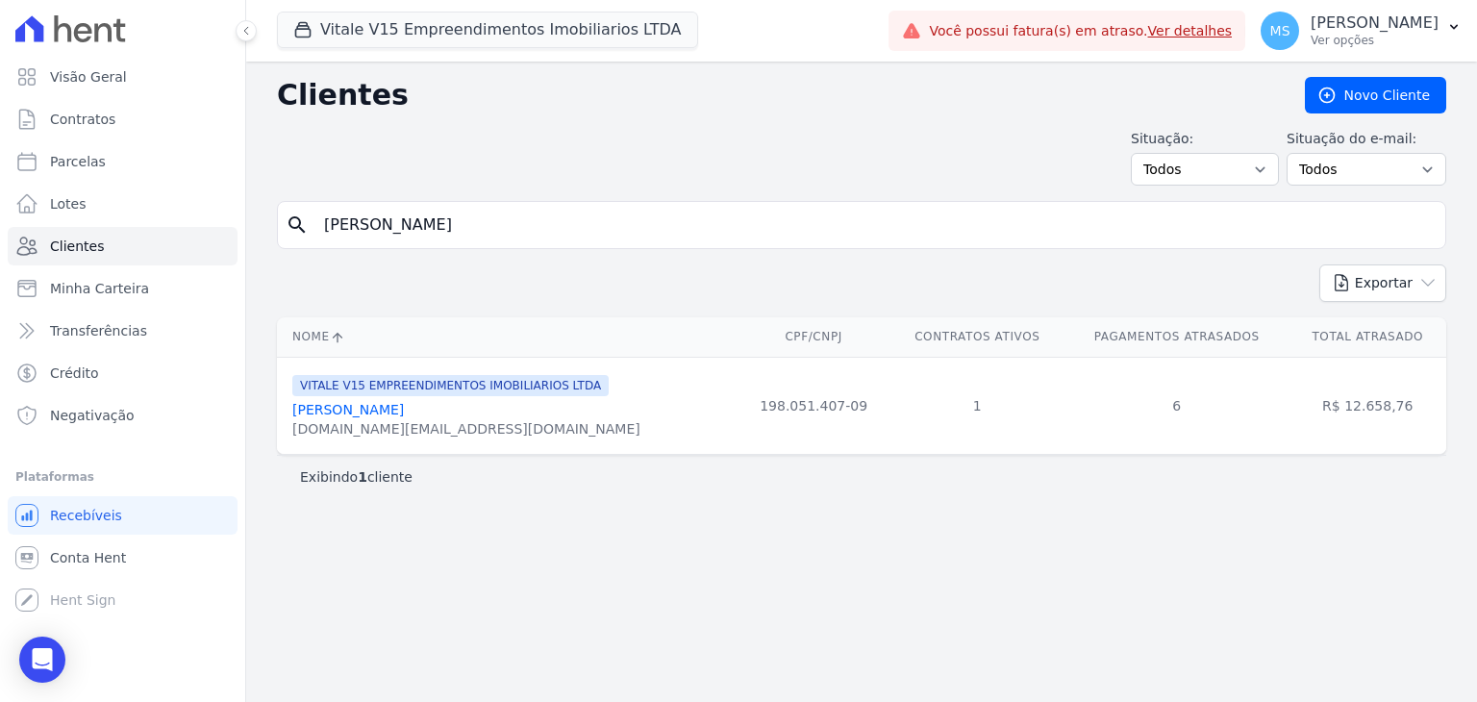
click at [404, 409] on link "[PERSON_NAME]" at bounding box center [348, 409] width 112 height 15
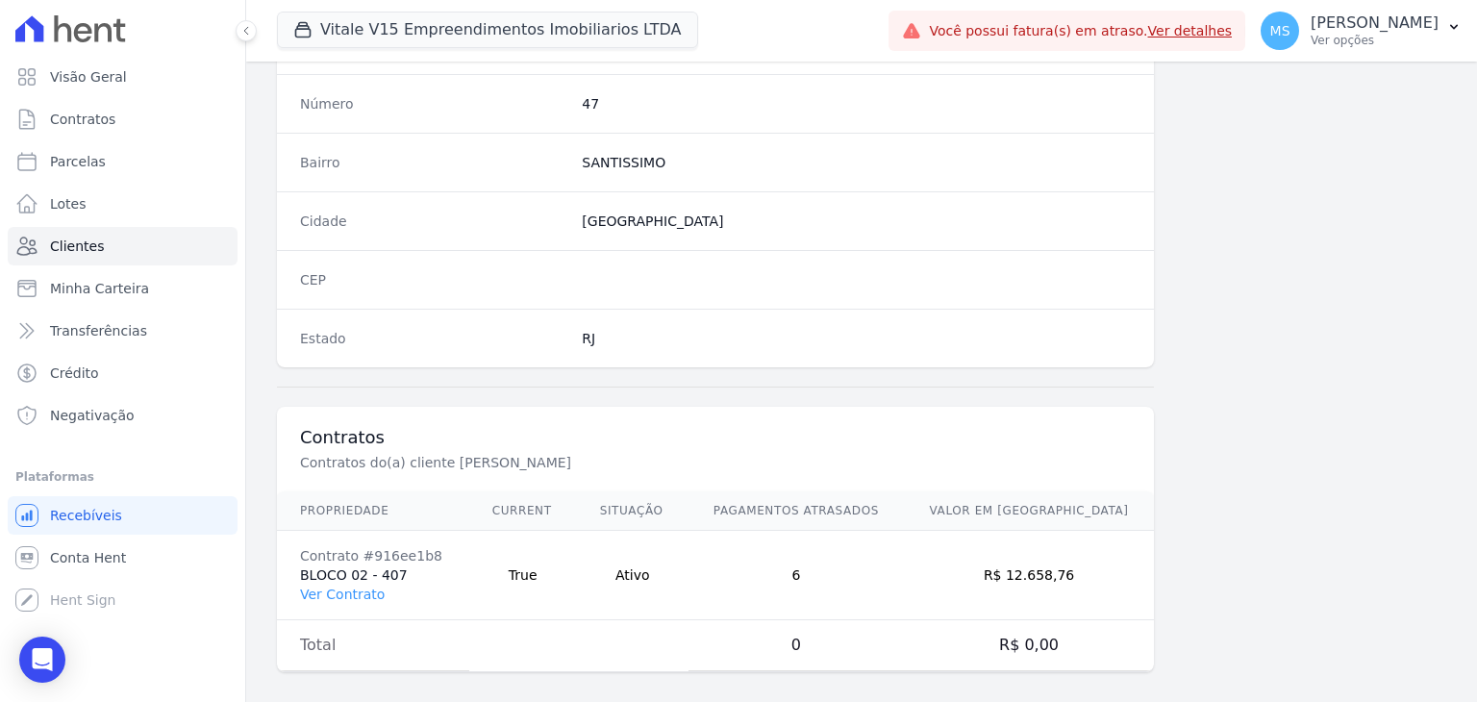
scroll to position [1092, 0]
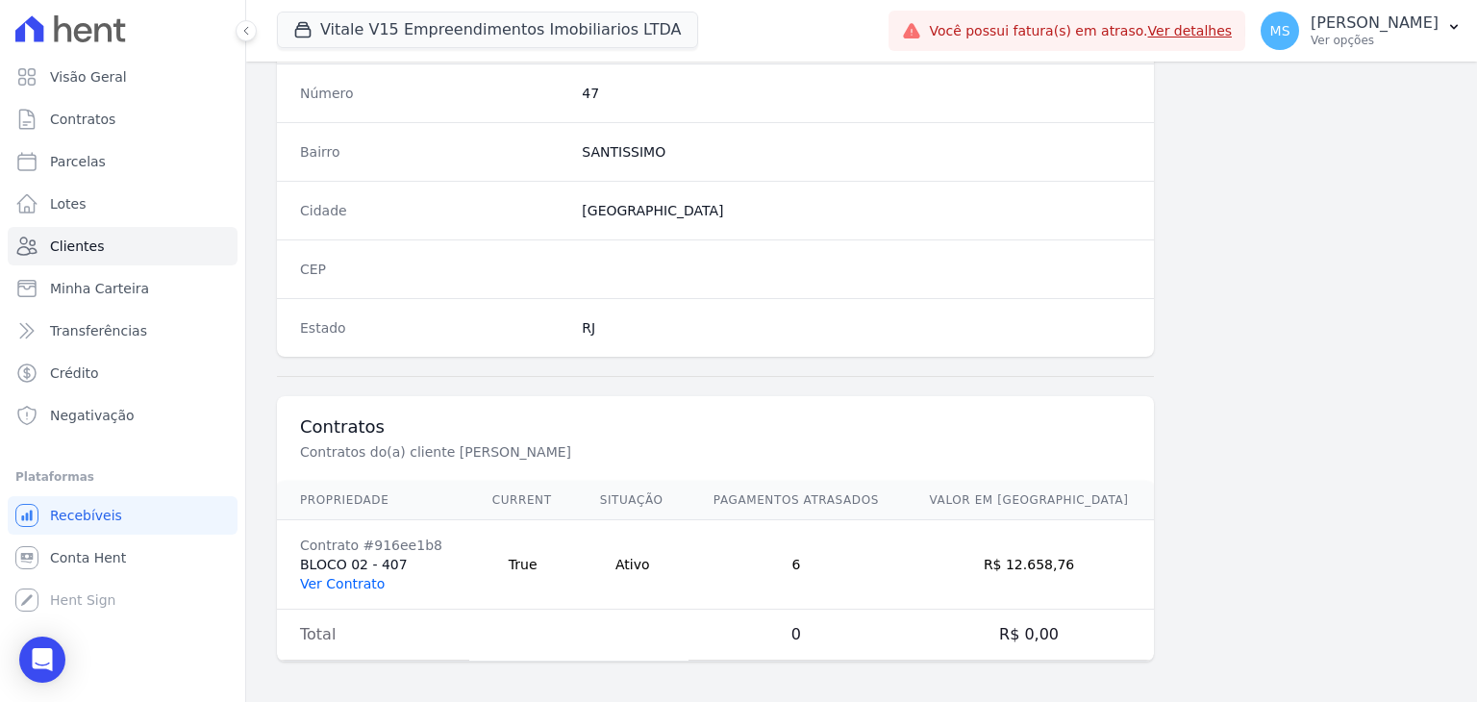
click at [367, 576] on link "Ver Contrato" at bounding box center [342, 583] width 85 height 15
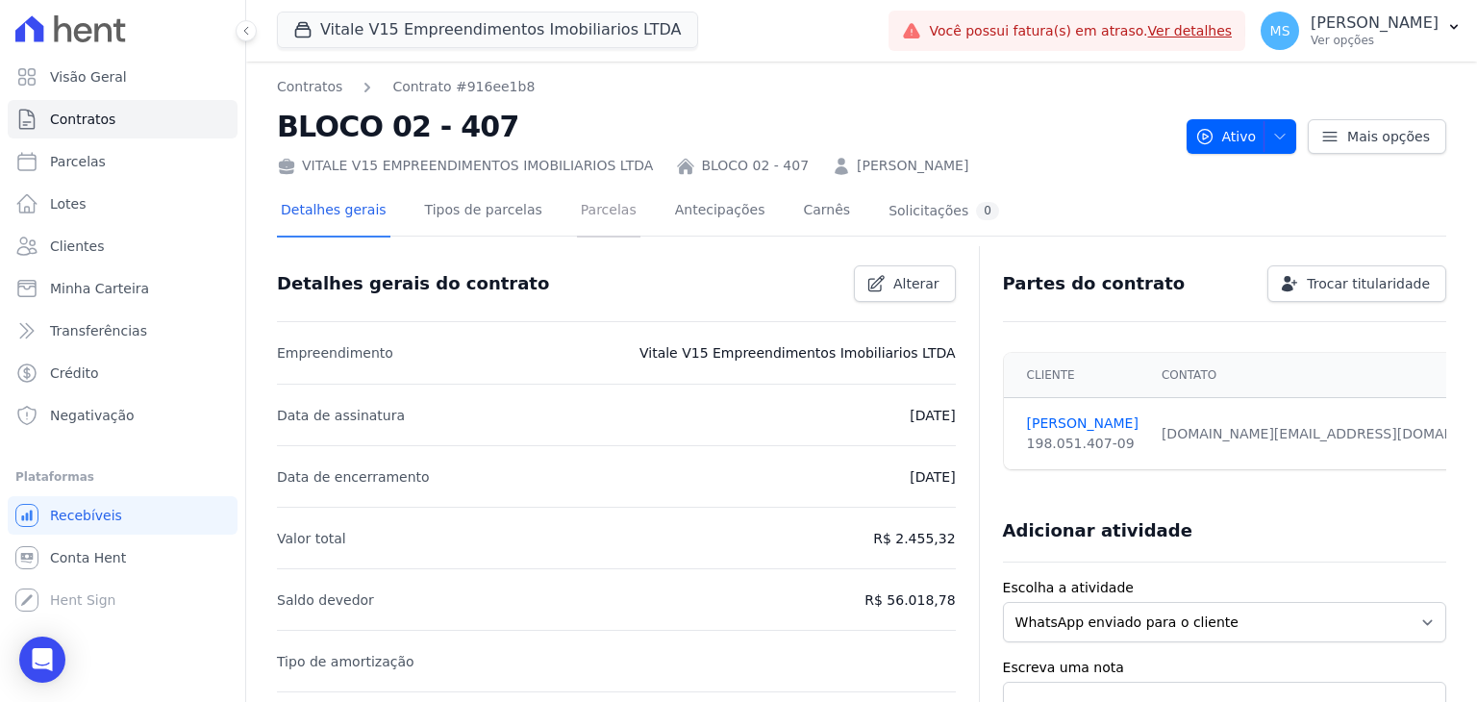
click at [586, 221] on link "Parcelas" at bounding box center [608, 212] width 63 height 51
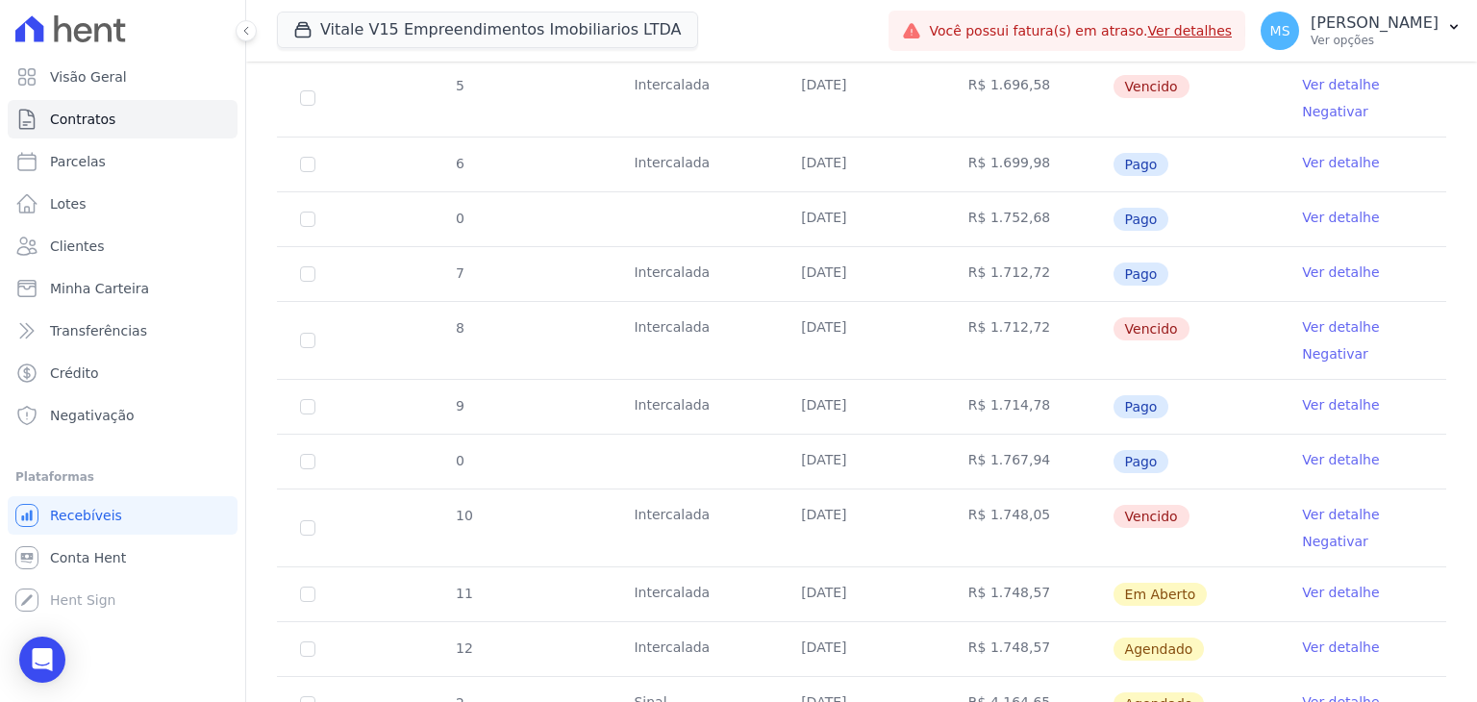
scroll to position [769, 0]
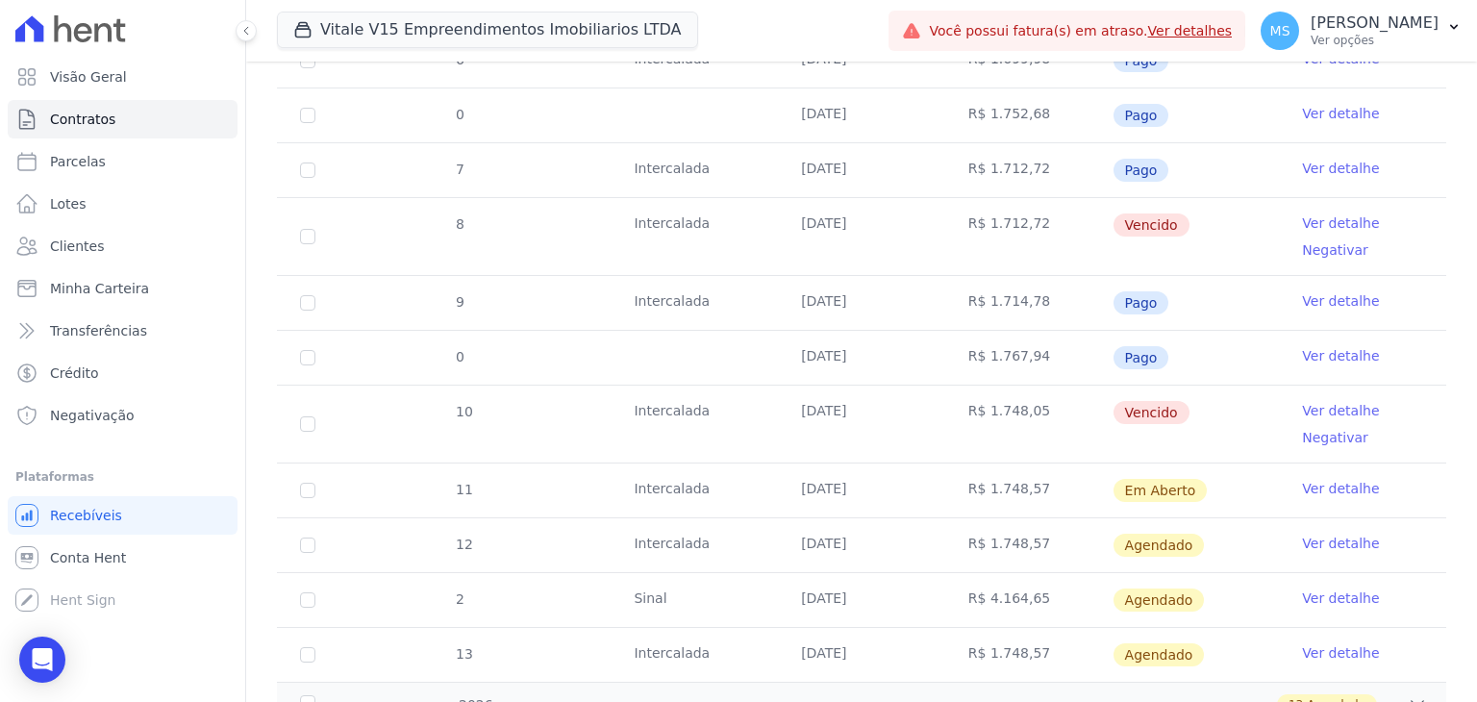
drag, startPoint x: 985, startPoint y: 405, endPoint x: 785, endPoint y: 401, distance: 200.1
click at [790, 404] on tr "10 [GEOGRAPHIC_DATA] [DATE] R$ 1.748,05 [GEOGRAPHIC_DATA] Ver detalhe Negativar" at bounding box center [861, 424] width 1169 height 78
click at [101, 243] on link "Clientes" at bounding box center [123, 246] width 230 height 38
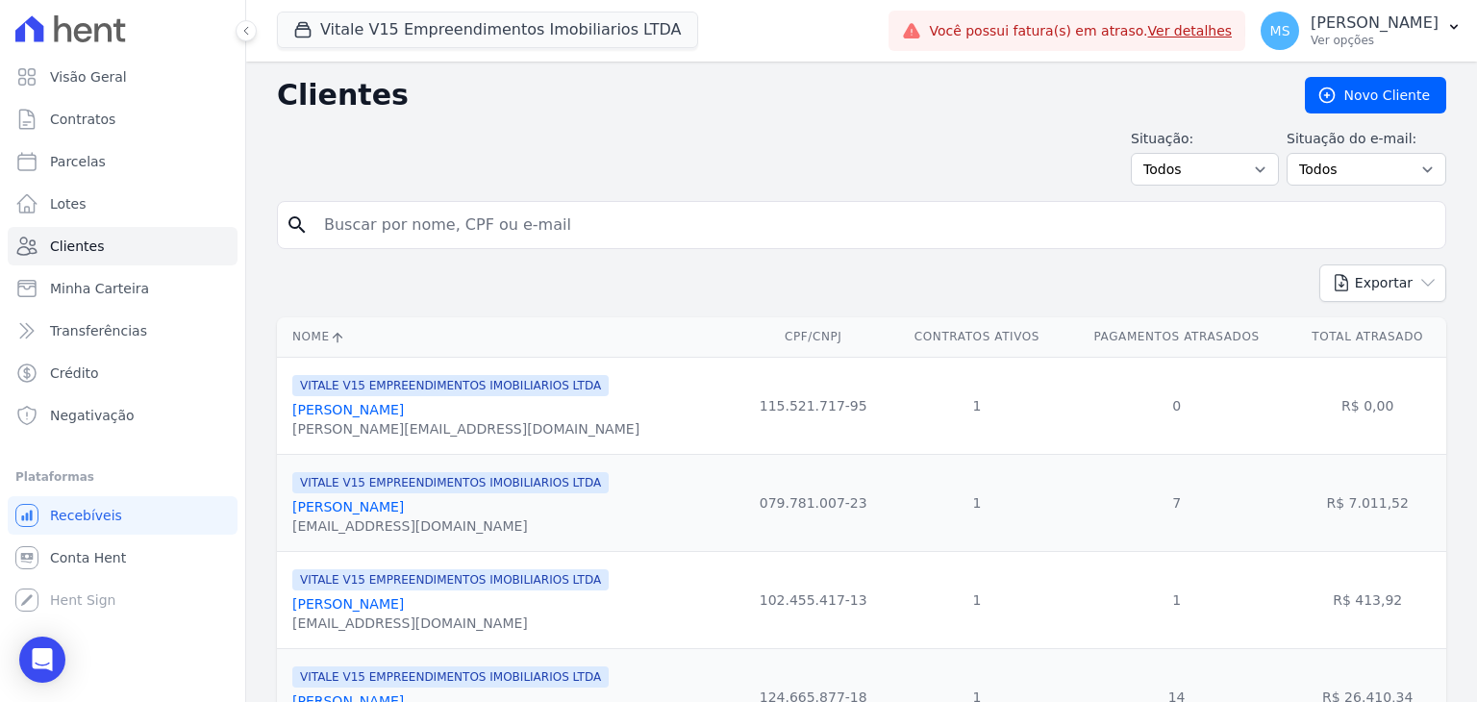
click at [415, 224] on input "search" at bounding box center [875, 225] width 1125 height 38
type input "[PERSON_NAME]"
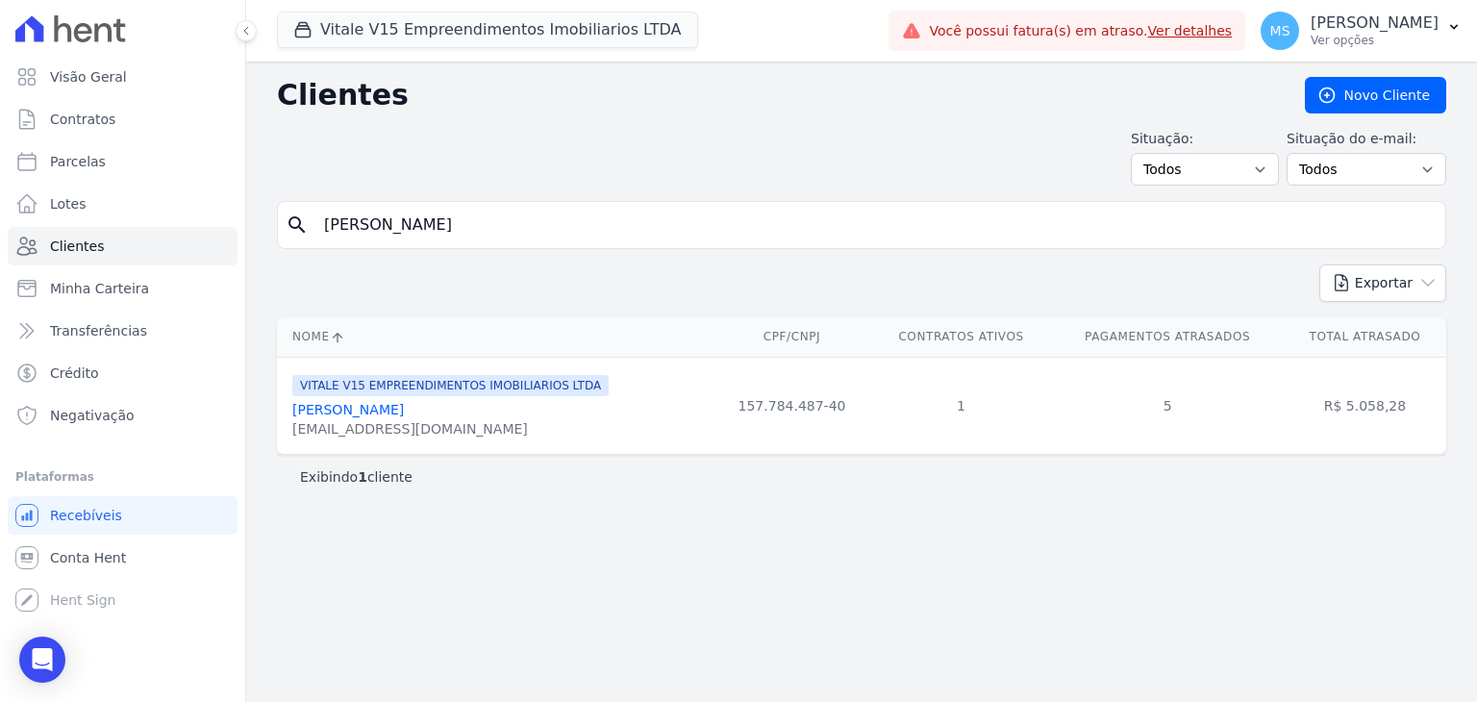
click at [404, 413] on link "[PERSON_NAME]" at bounding box center [348, 409] width 112 height 15
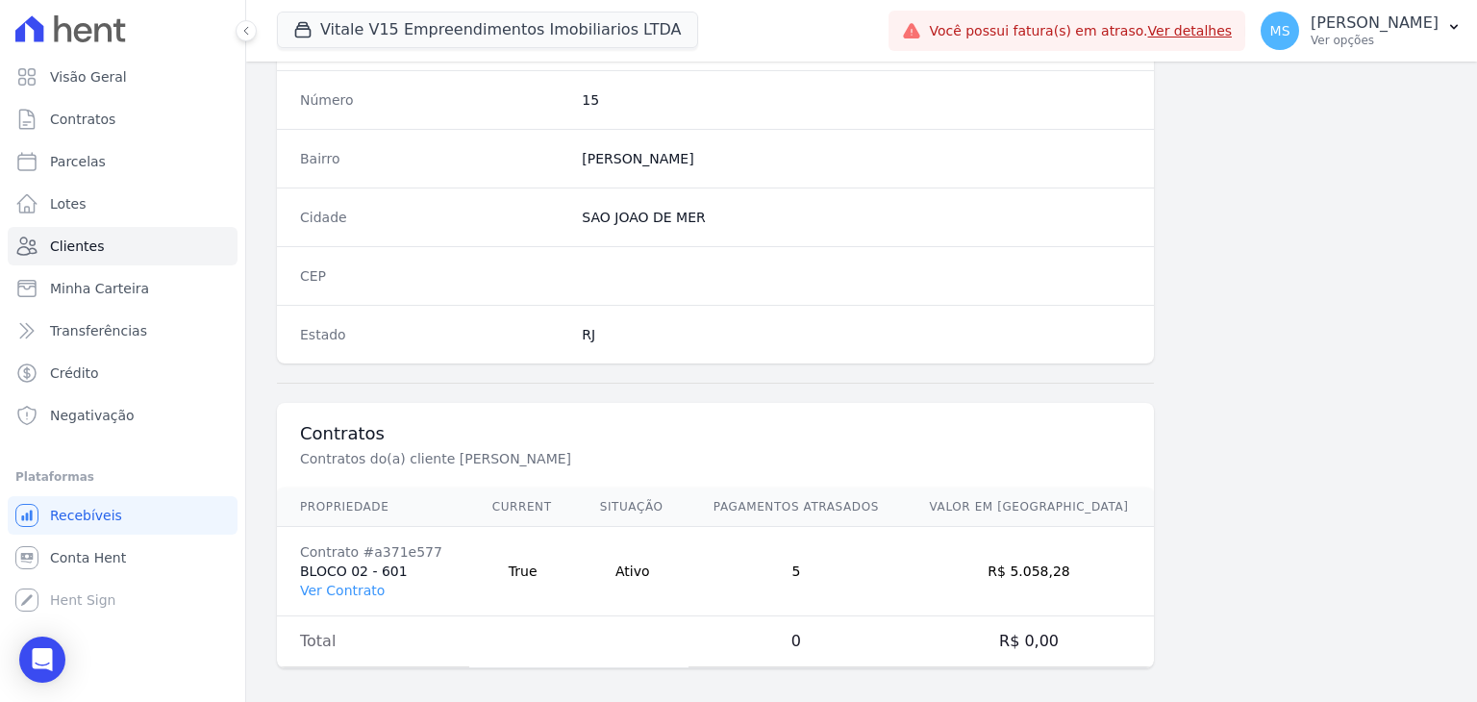
scroll to position [1092, 0]
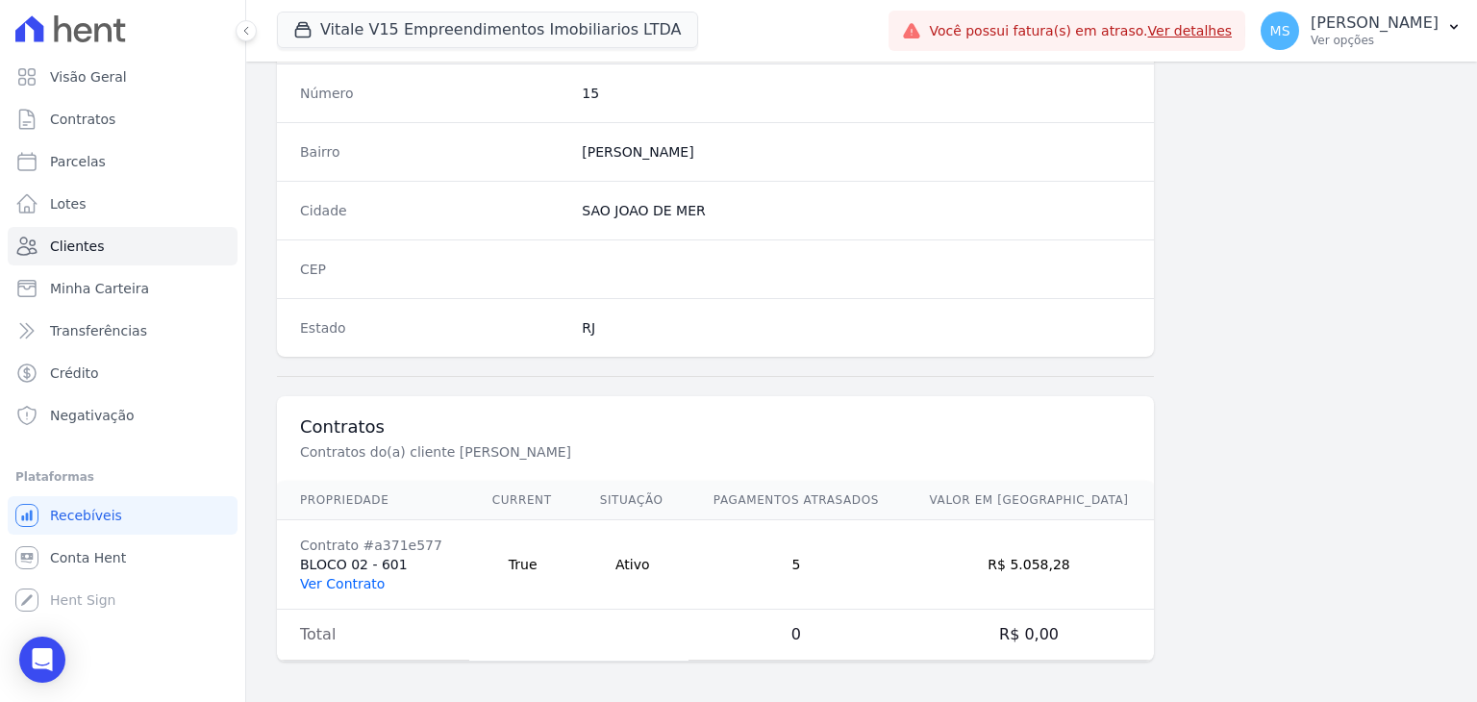
click at [344, 576] on link "Ver Contrato" at bounding box center [342, 583] width 85 height 15
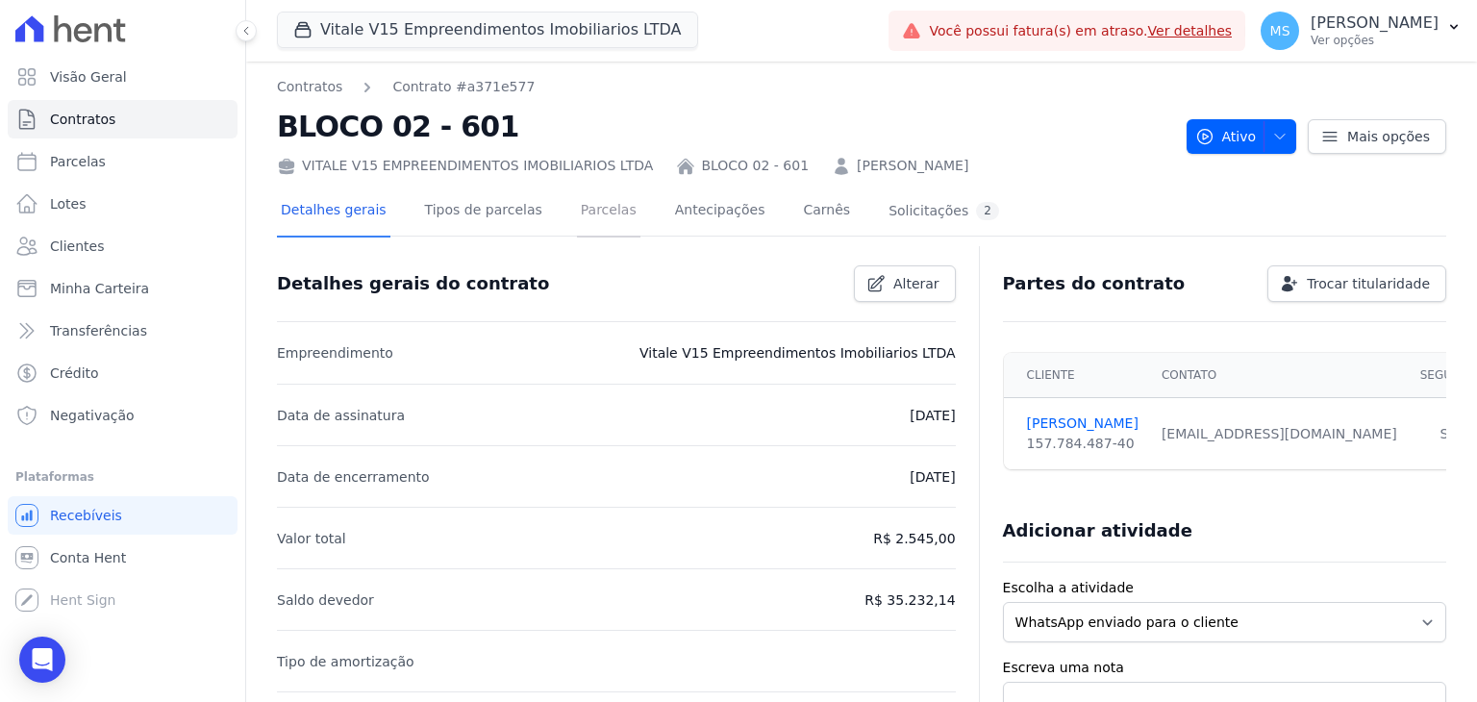
click at [577, 211] on link "Parcelas" at bounding box center [608, 212] width 63 height 51
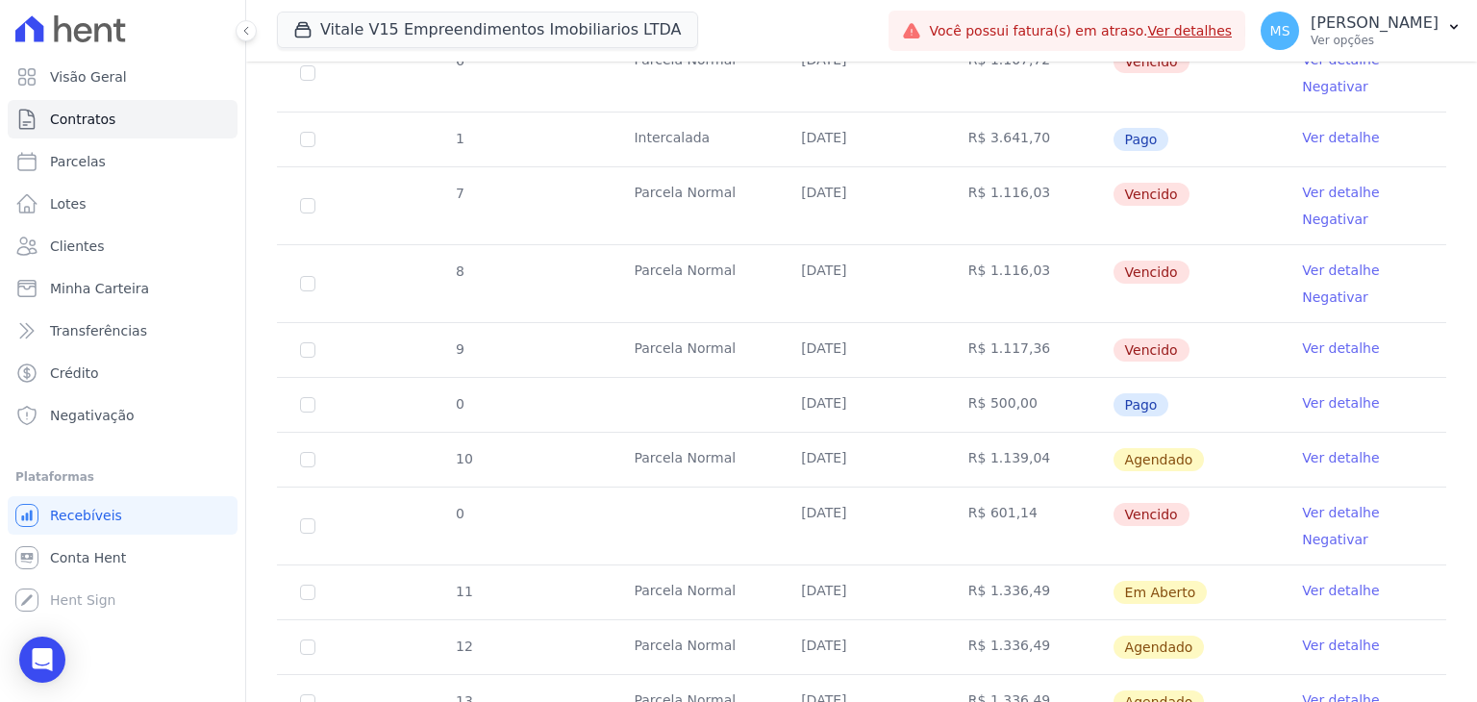
scroll to position [769, 0]
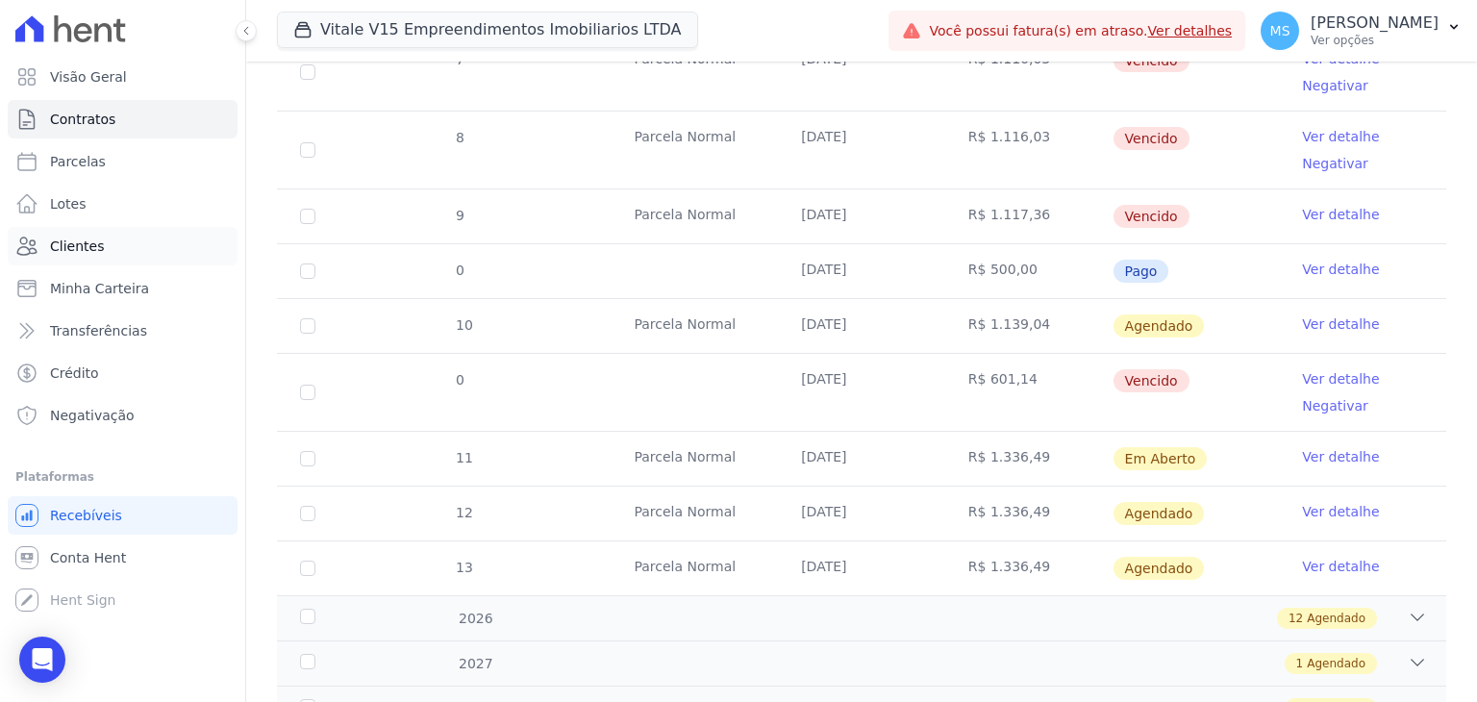
click at [91, 253] on span "Clientes" at bounding box center [77, 246] width 54 height 19
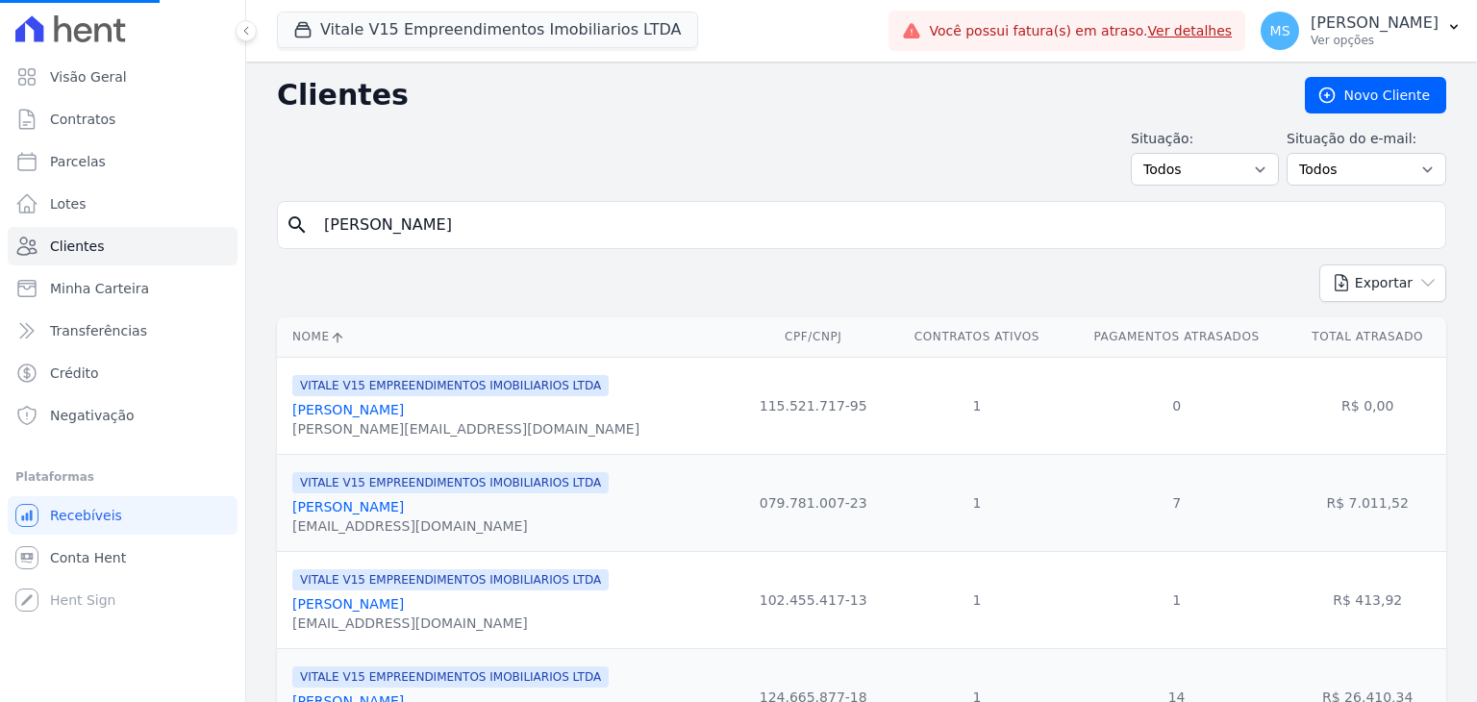
click at [477, 239] on input "[PERSON_NAME]" at bounding box center [875, 225] width 1125 height 38
click at [476, 239] on input "search" at bounding box center [875, 225] width 1125 height 38
type input "MILSON"
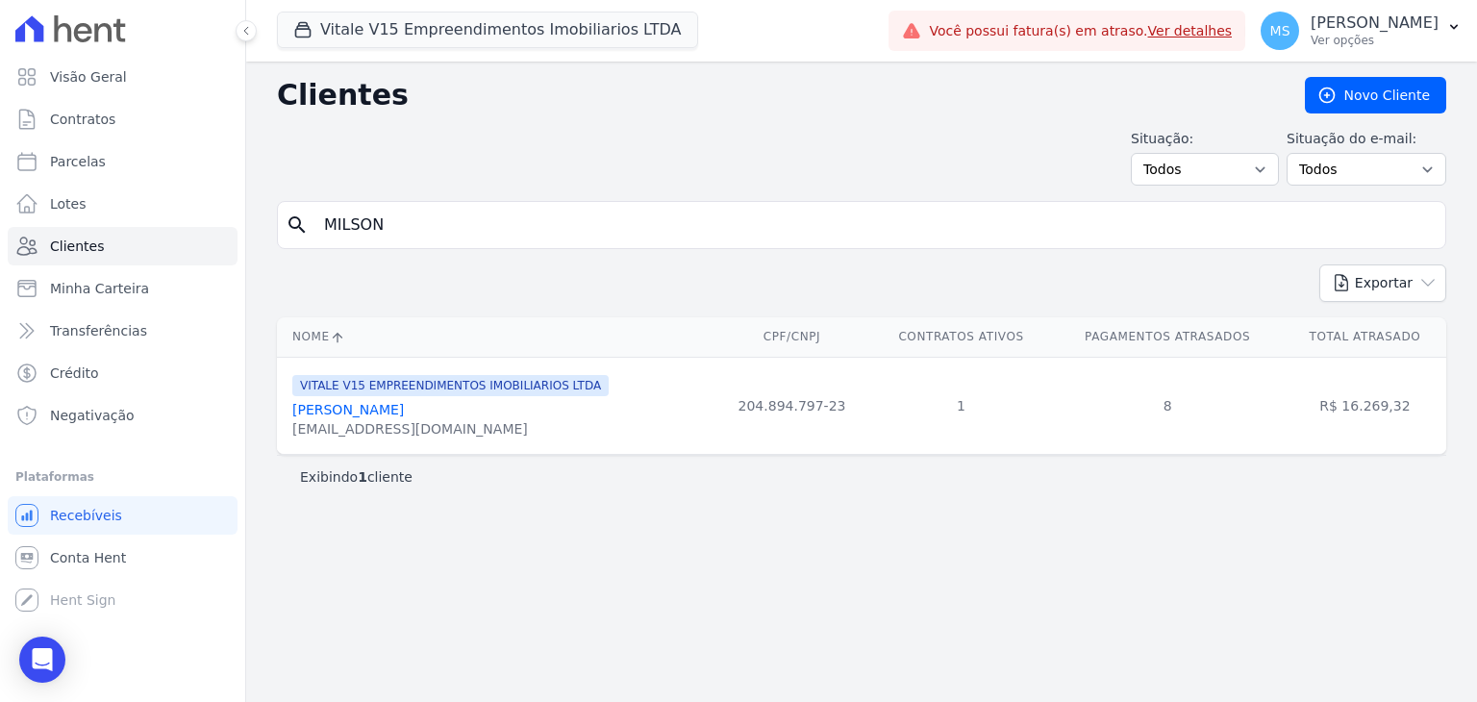
click at [402, 415] on link "[PERSON_NAME]" at bounding box center [348, 409] width 112 height 15
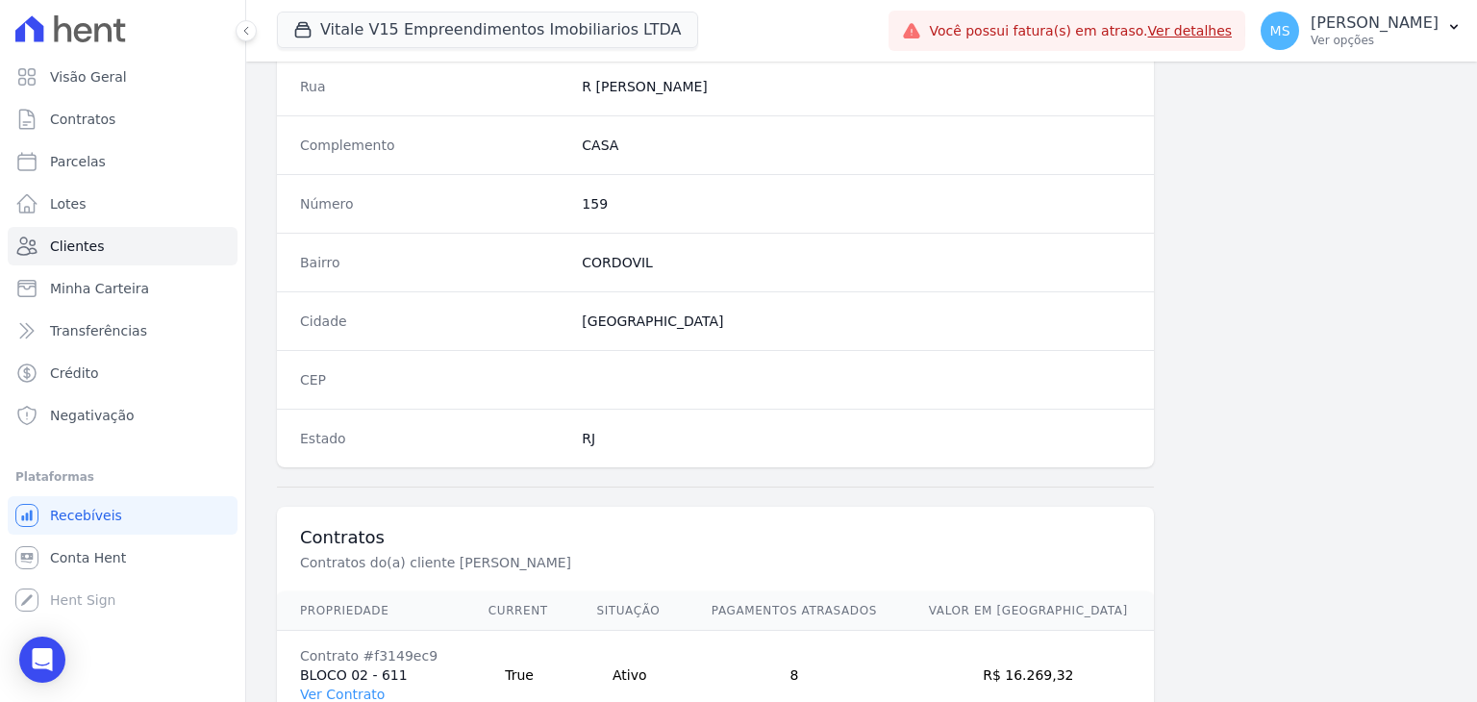
scroll to position [1092, 0]
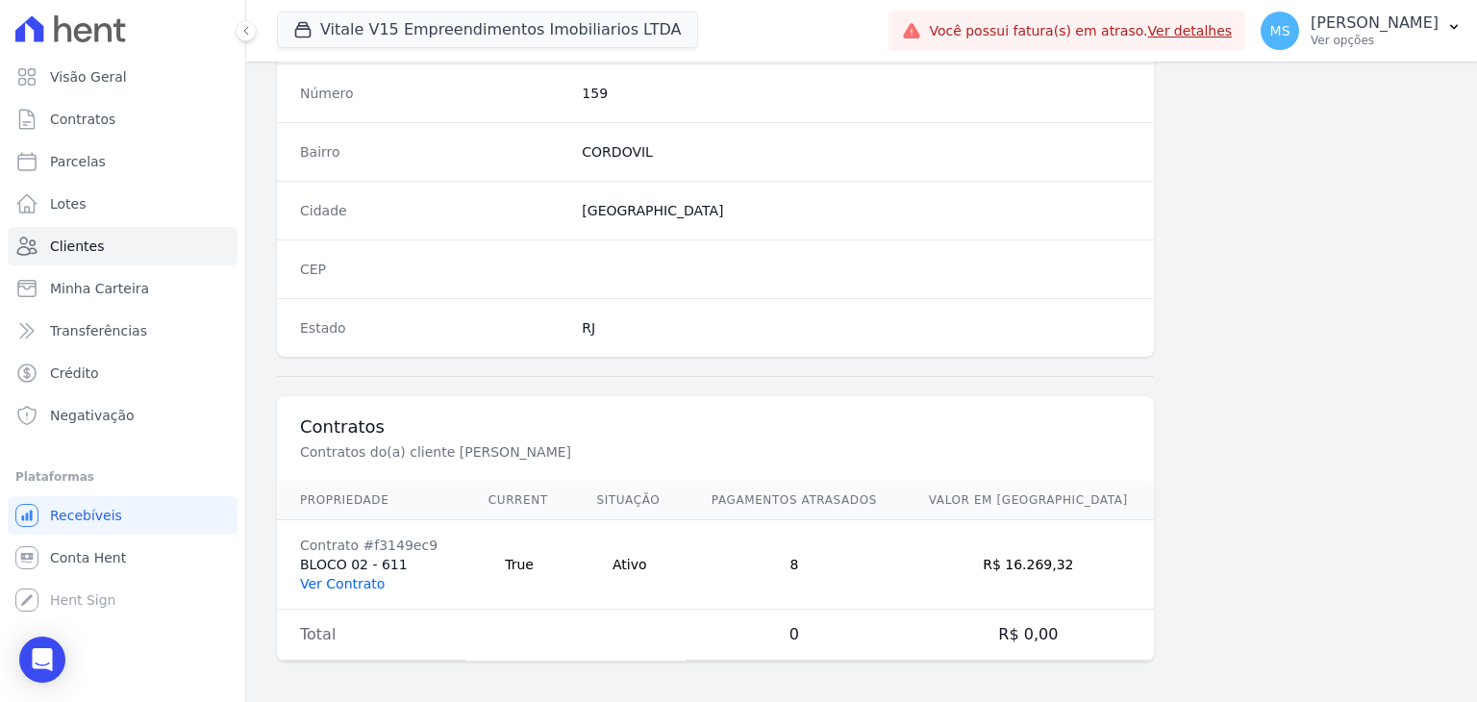
click at [349, 576] on link "Ver Contrato" at bounding box center [342, 583] width 85 height 15
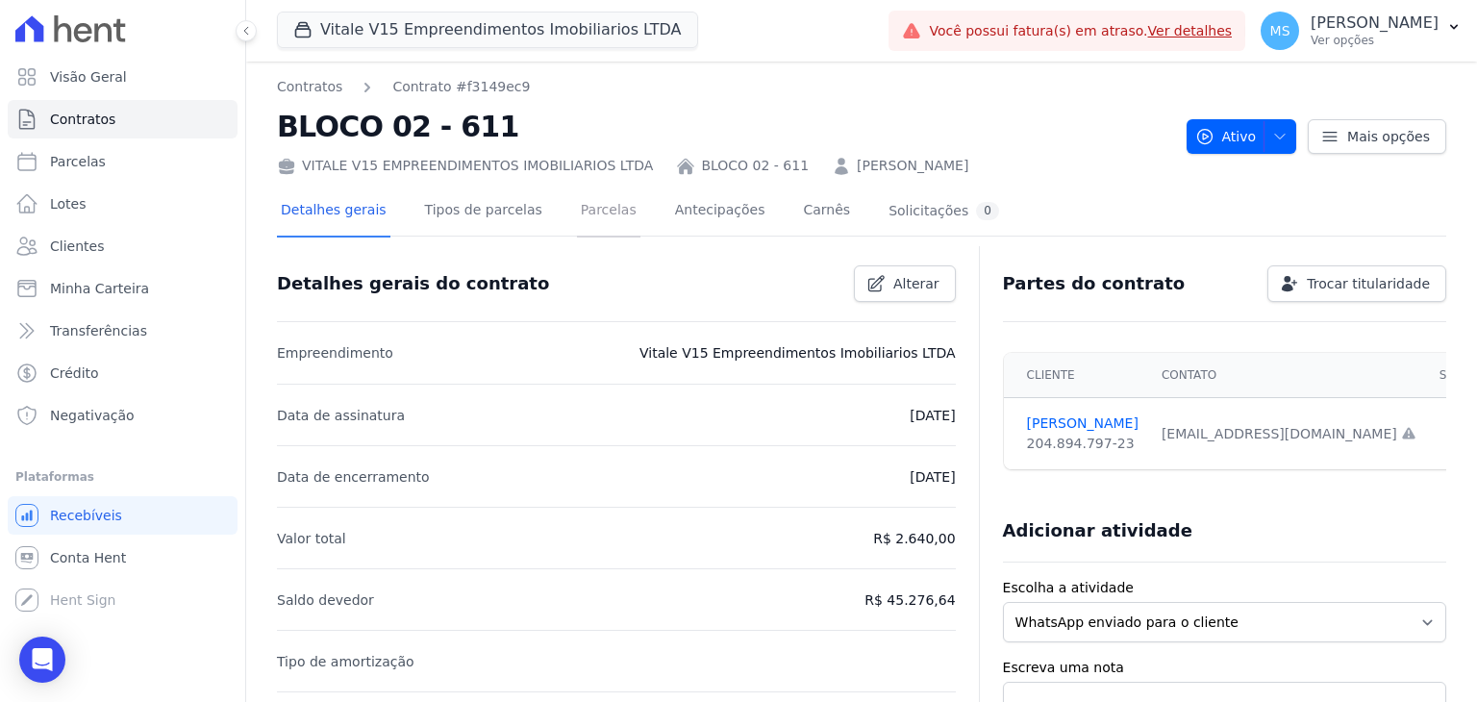
click at [577, 205] on link "Parcelas" at bounding box center [608, 212] width 63 height 51
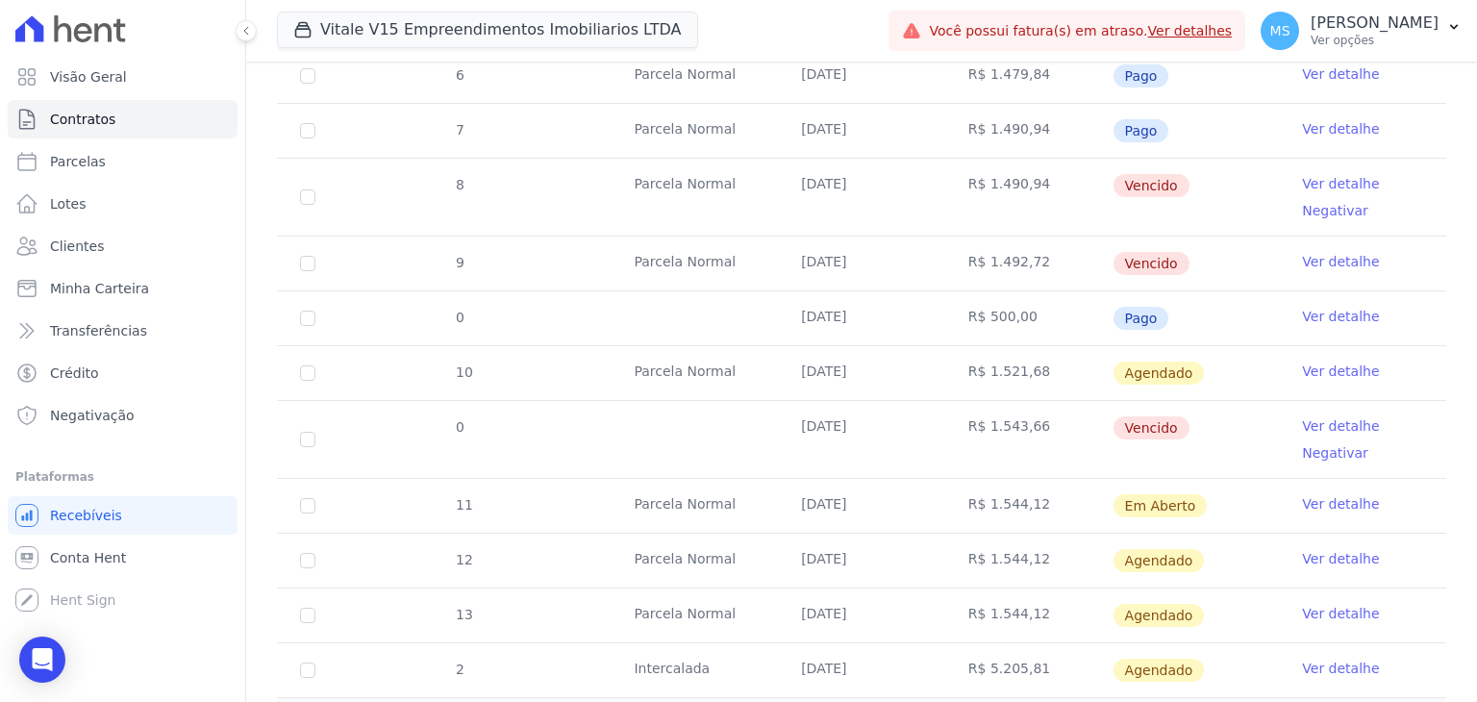
scroll to position [769, 0]
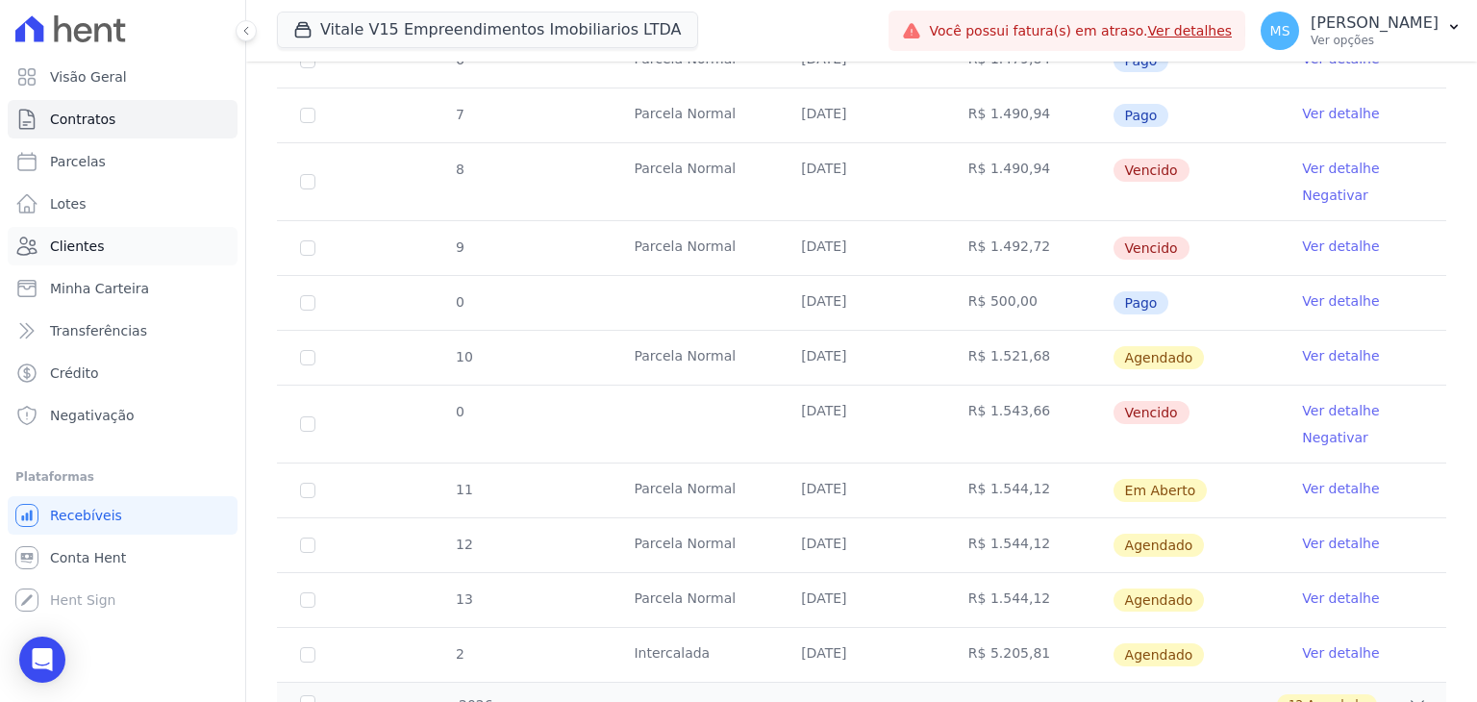
click at [92, 247] on span "Clientes" at bounding box center [77, 246] width 54 height 19
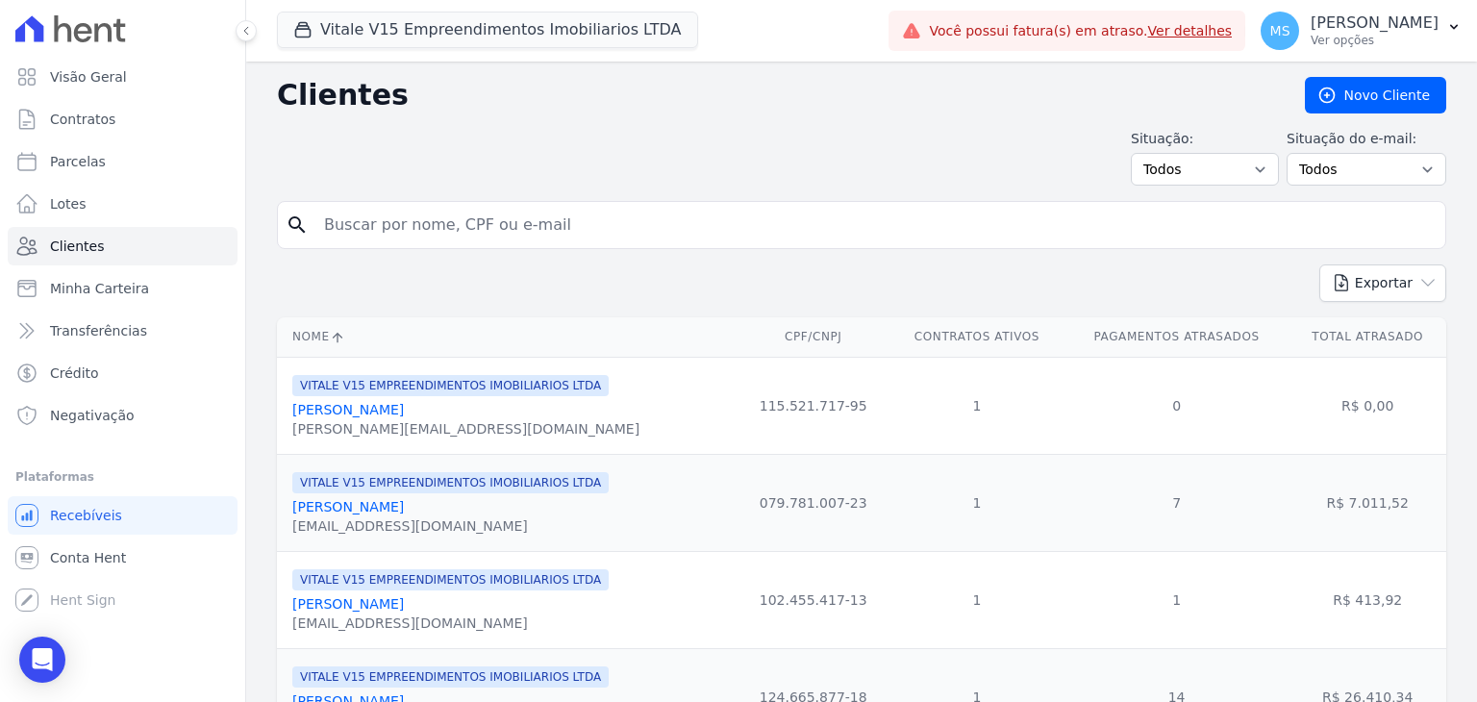
click at [350, 232] on input "search" at bounding box center [875, 225] width 1125 height 38
type input "[PERSON_NAME]"
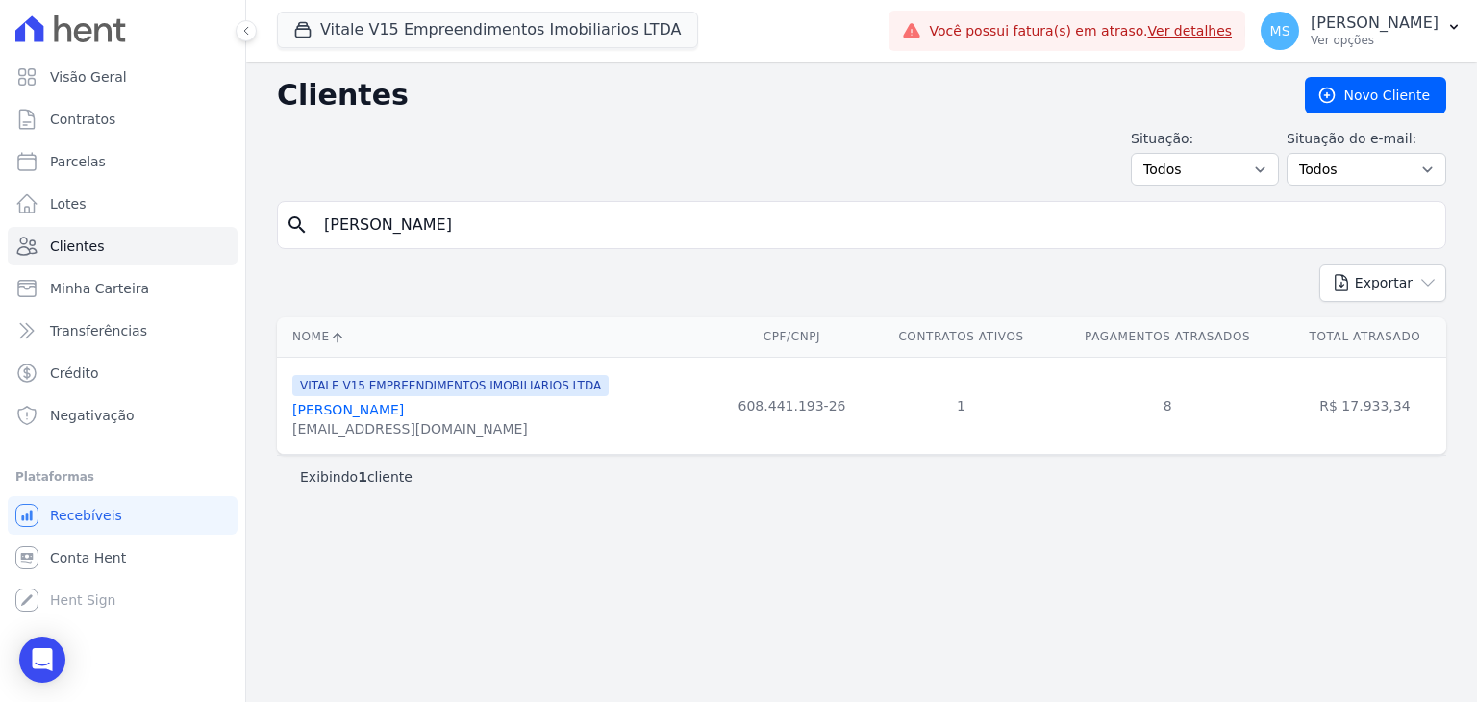
click at [379, 415] on link "[PERSON_NAME]" at bounding box center [348, 409] width 112 height 15
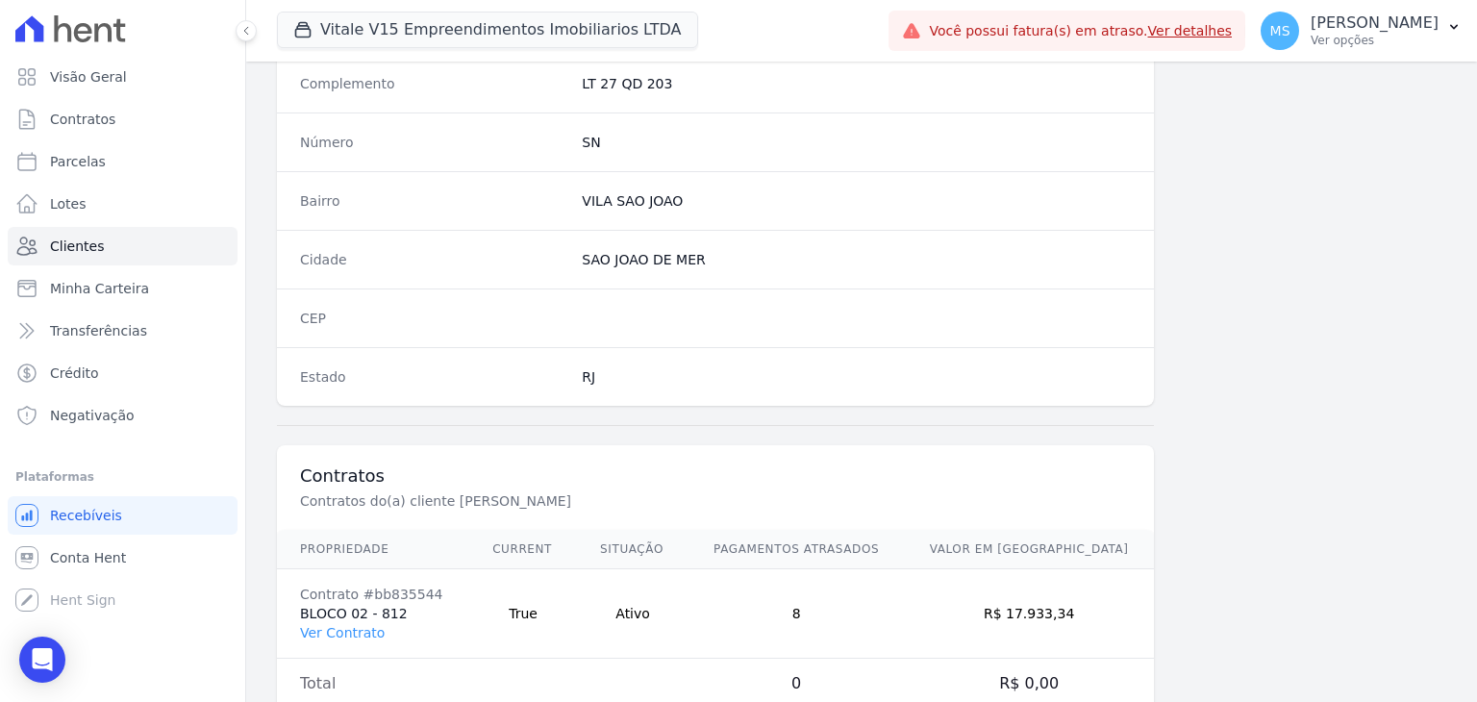
scroll to position [1092, 0]
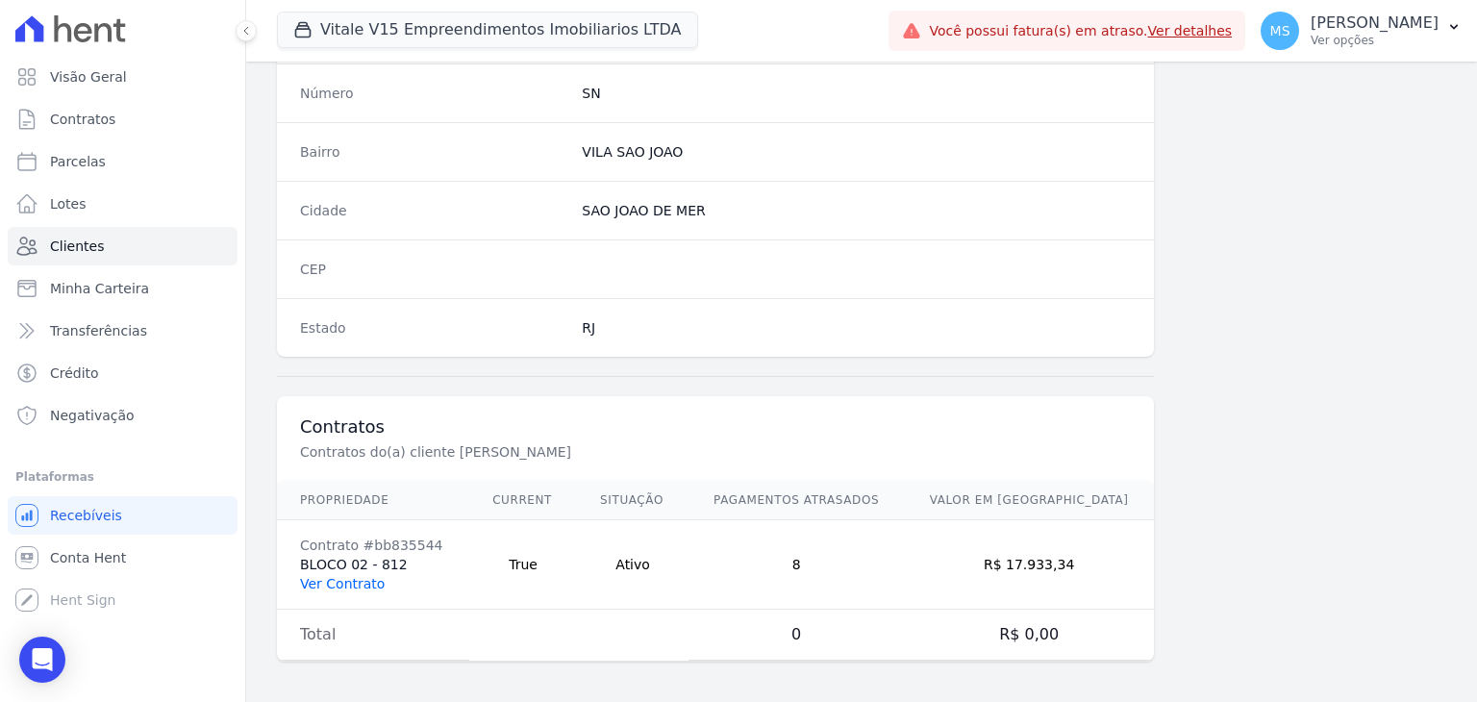
click at [336, 576] on link "Ver Contrato" at bounding box center [342, 583] width 85 height 15
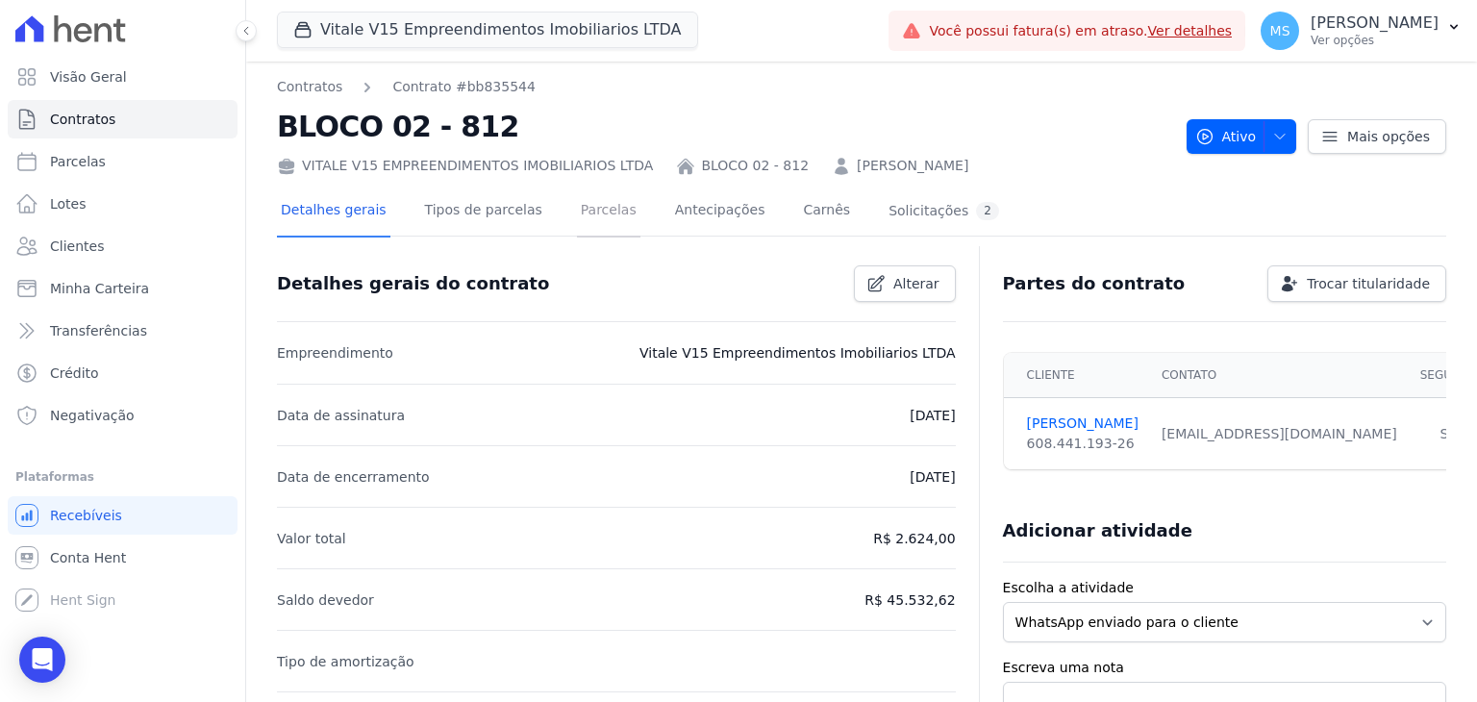
click at [577, 214] on link "Parcelas" at bounding box center [608, 212] width 63 height 51
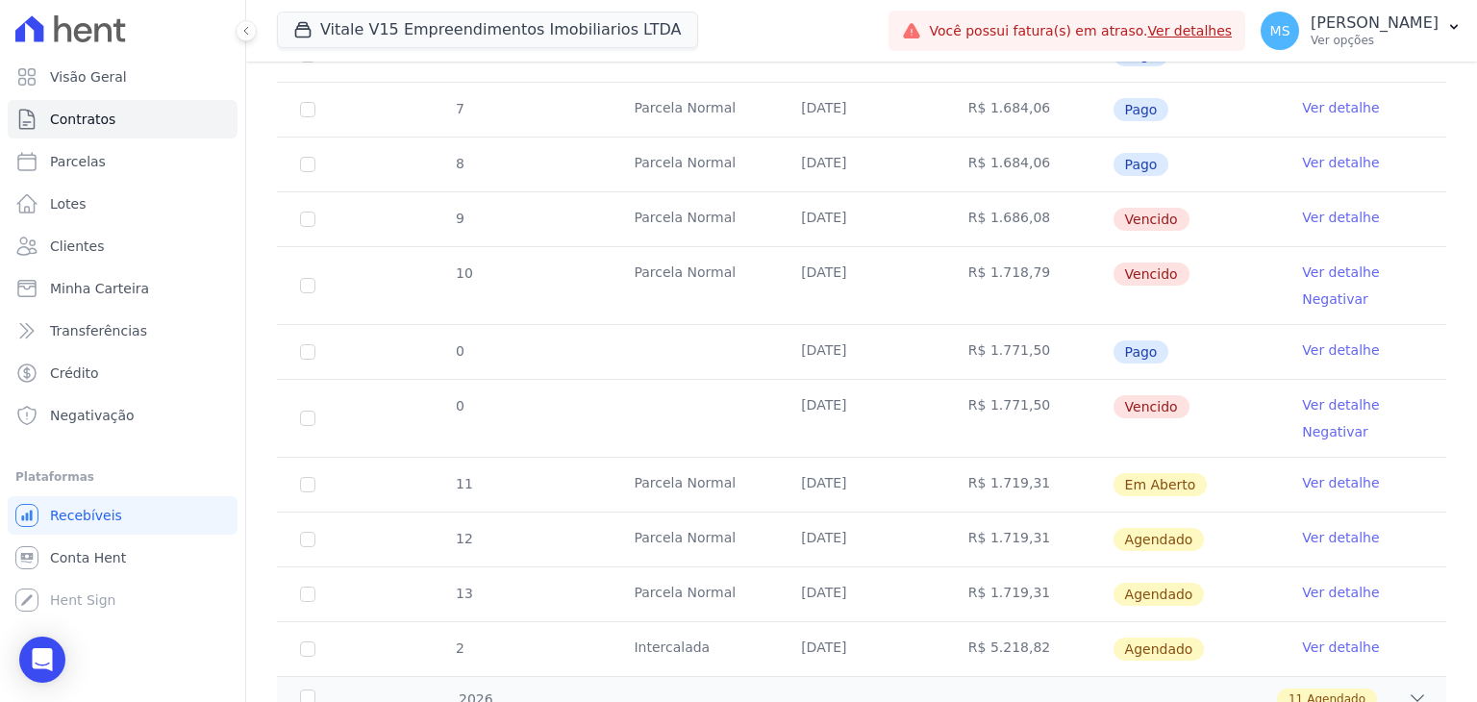
scroll to position [847, 0]
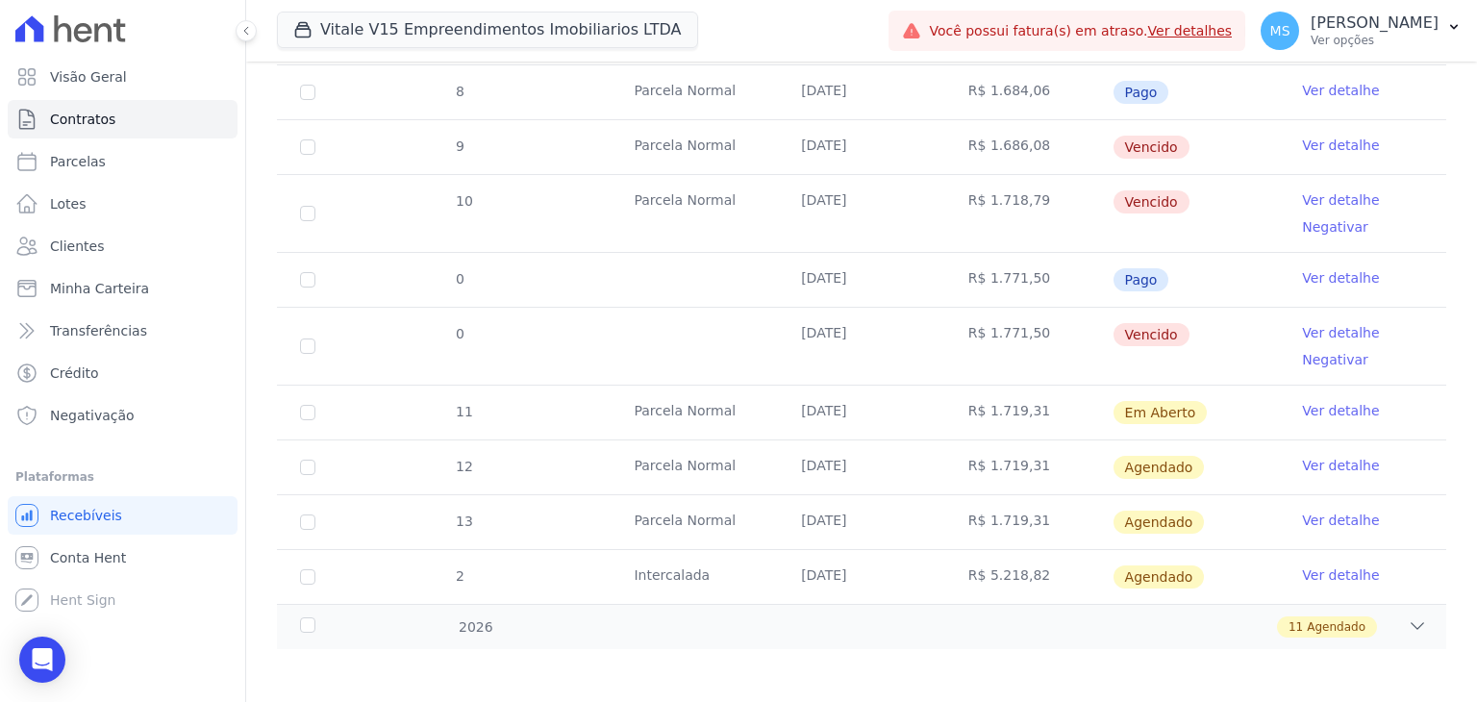
click at [1312, 273] on link "Ver detalhe" at bounding box center [1340, 277] width 77 height 19
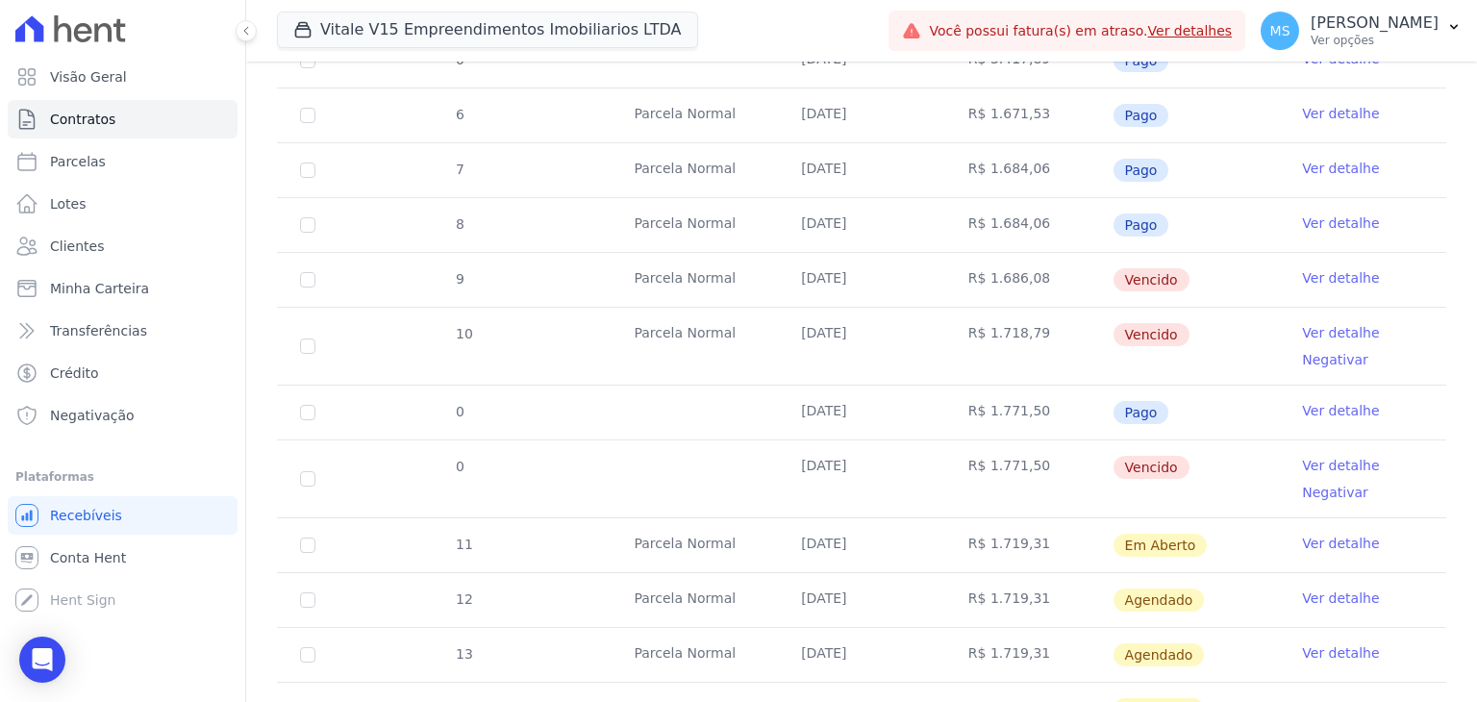
scroll to position [847, 0]
